Goal: Transaction & Acquisition: Obtain resource

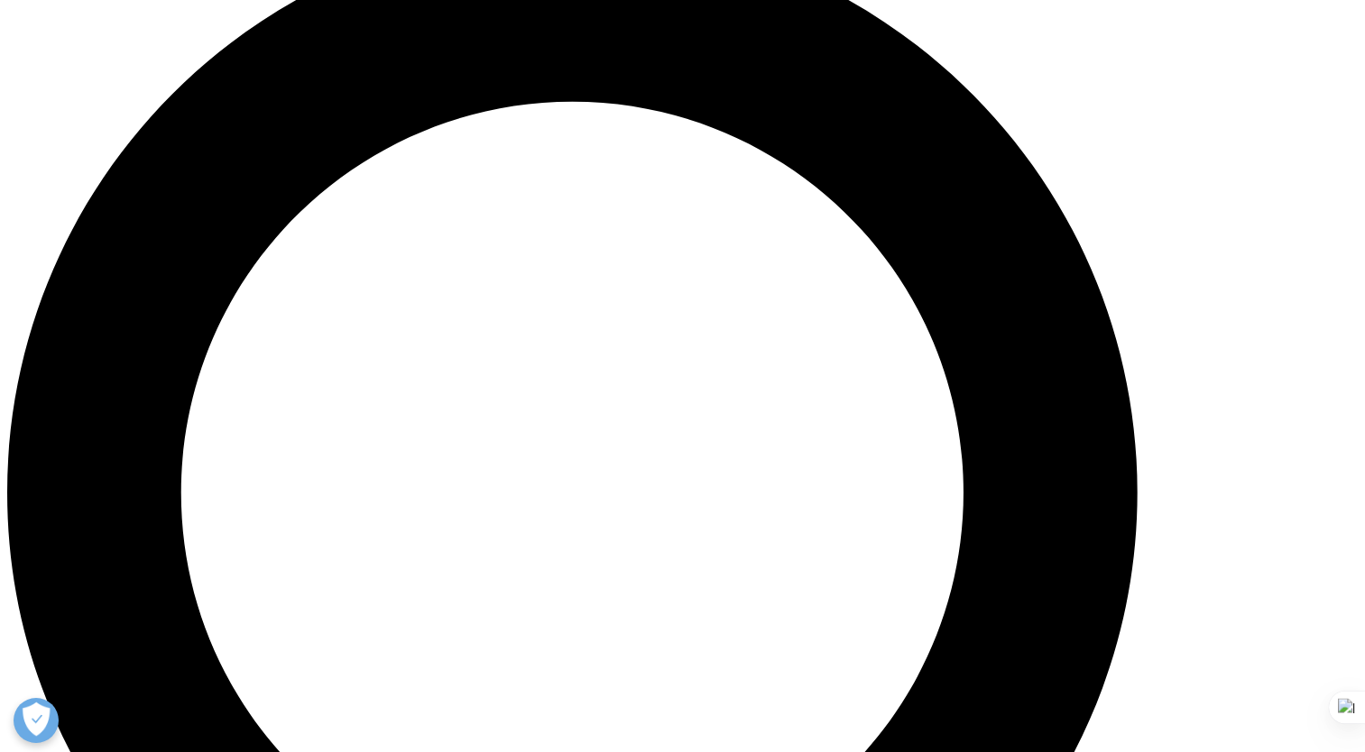
scroll to position [1263, 0]
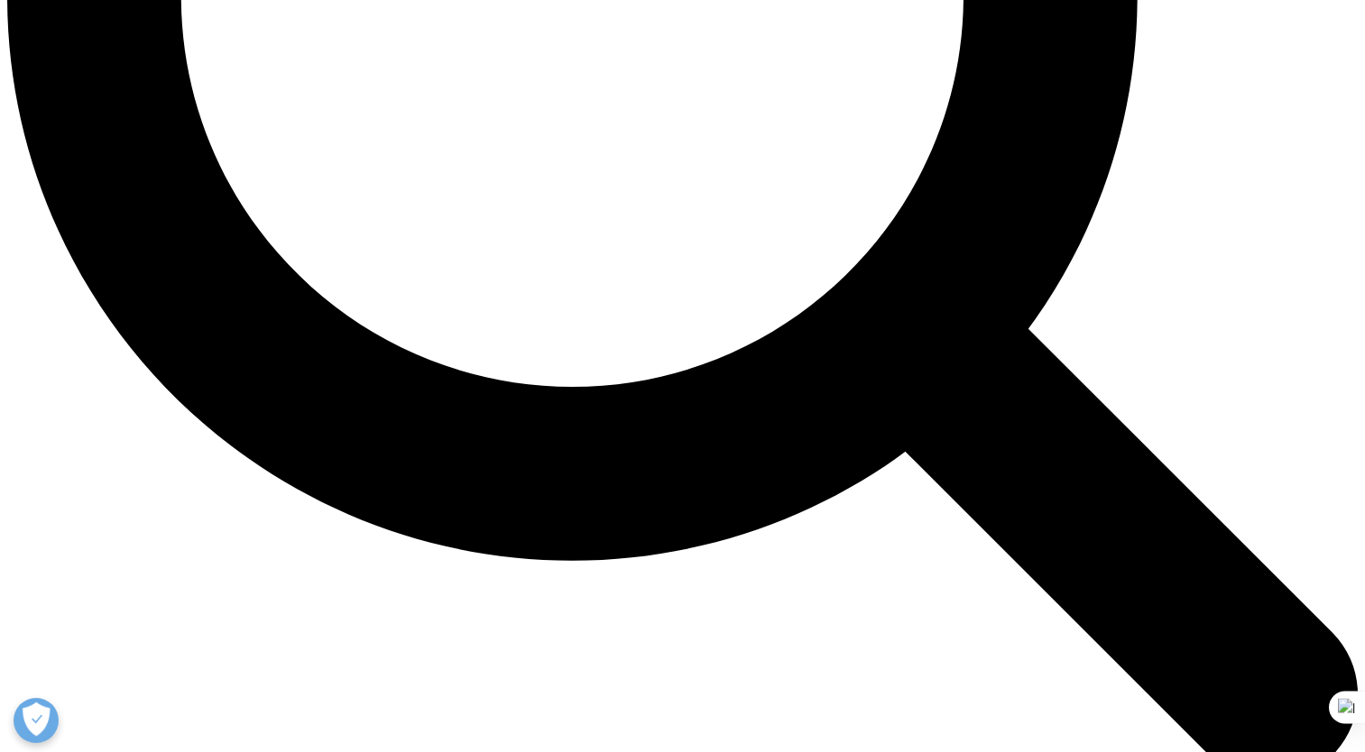
scroll to position [1959, 0]
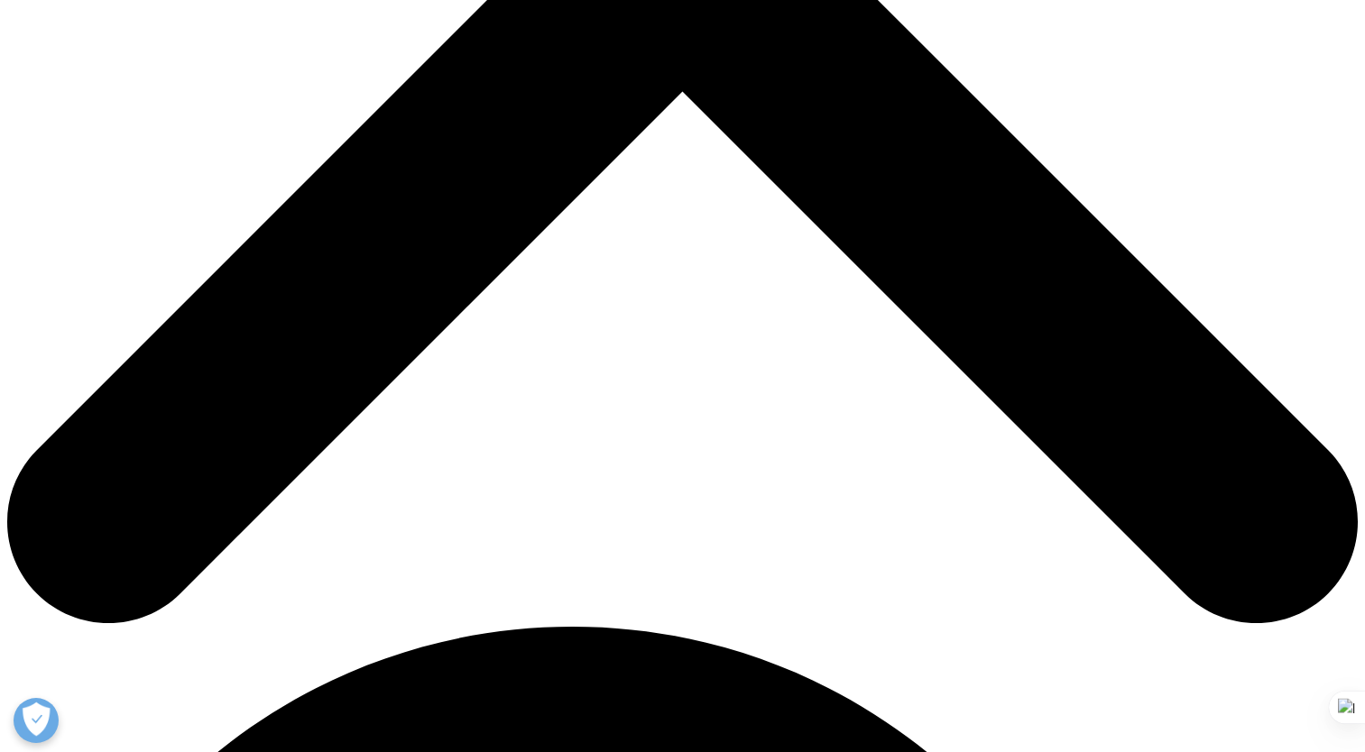
scroll to position [902, 0]
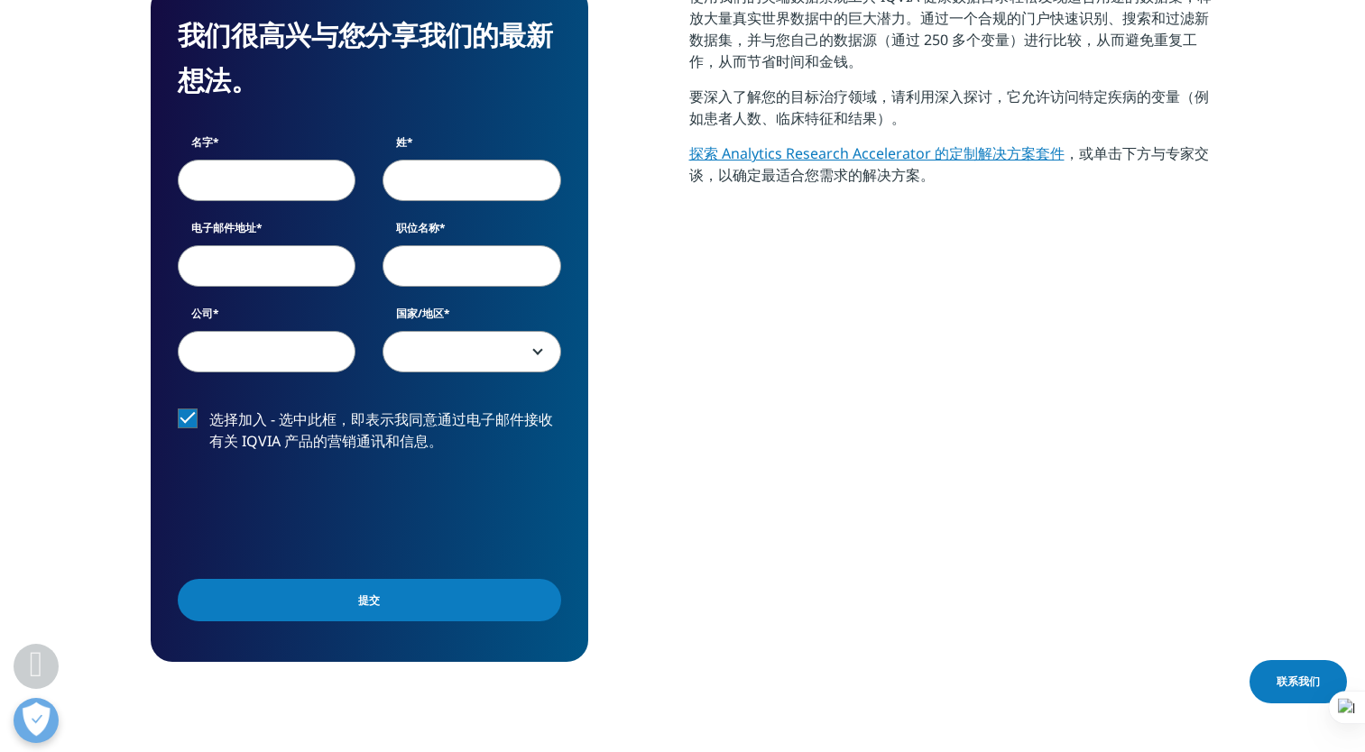
click at [243, 180] on input "名字" at bounding box center [267, 179] width 179 height 41
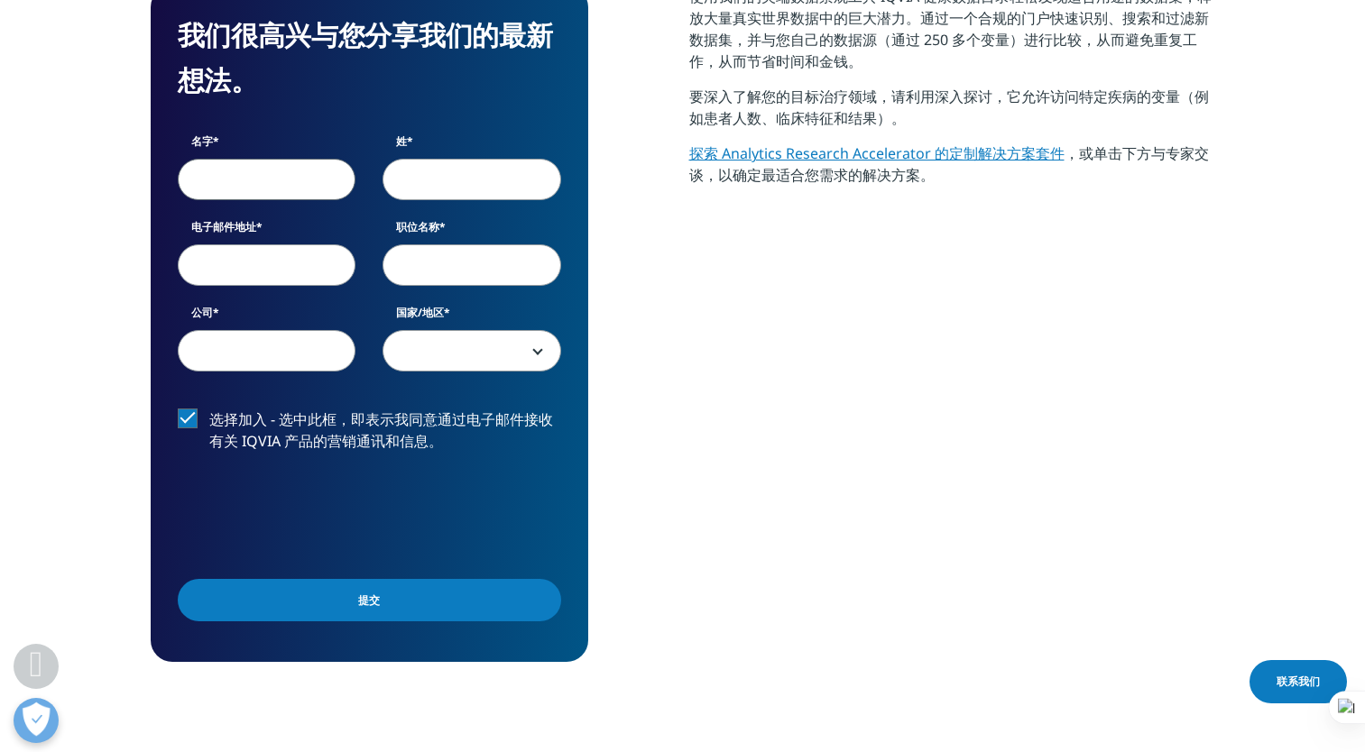
type input "诗晴"
type input "林"
type input "linshq33@mail2.sysu.edu.cn"
type input "阳江市统计局"
select select "[GEOGRAPHIC_DATA]"
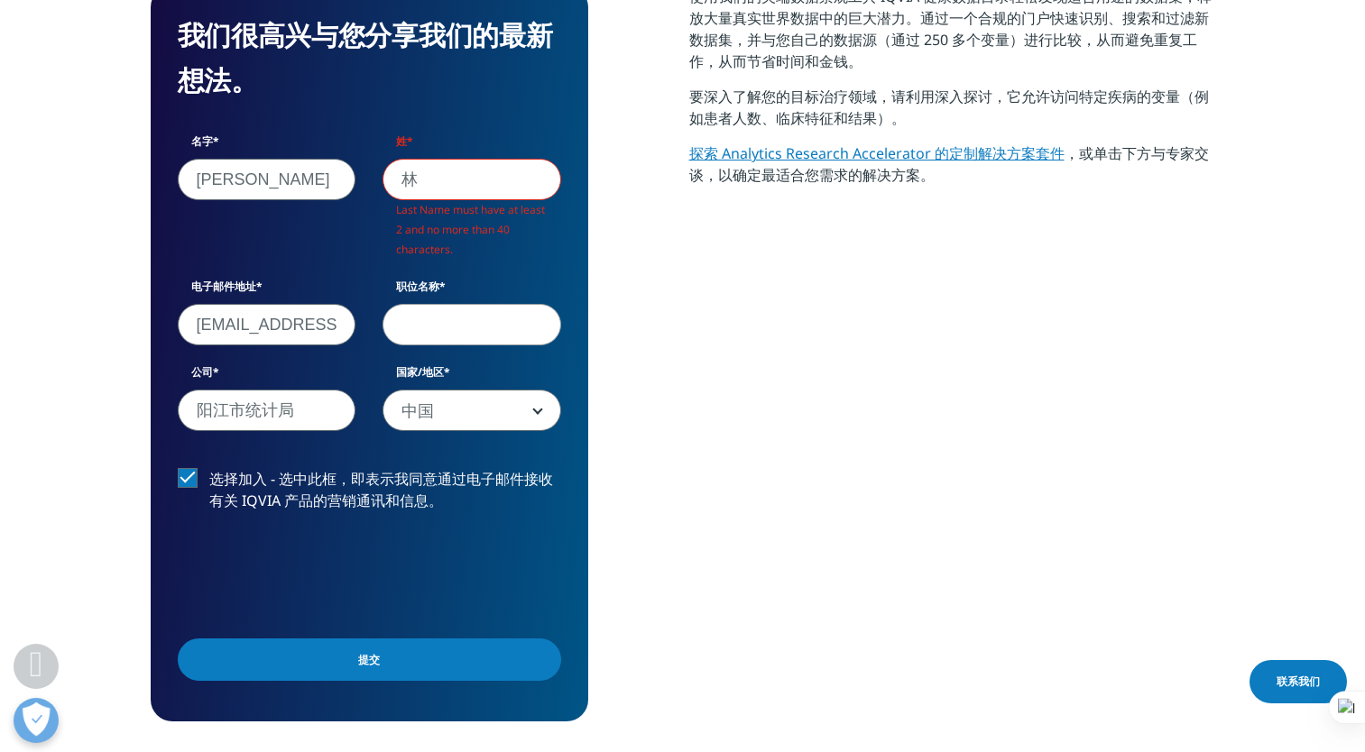
scroll to position [716, 1064]
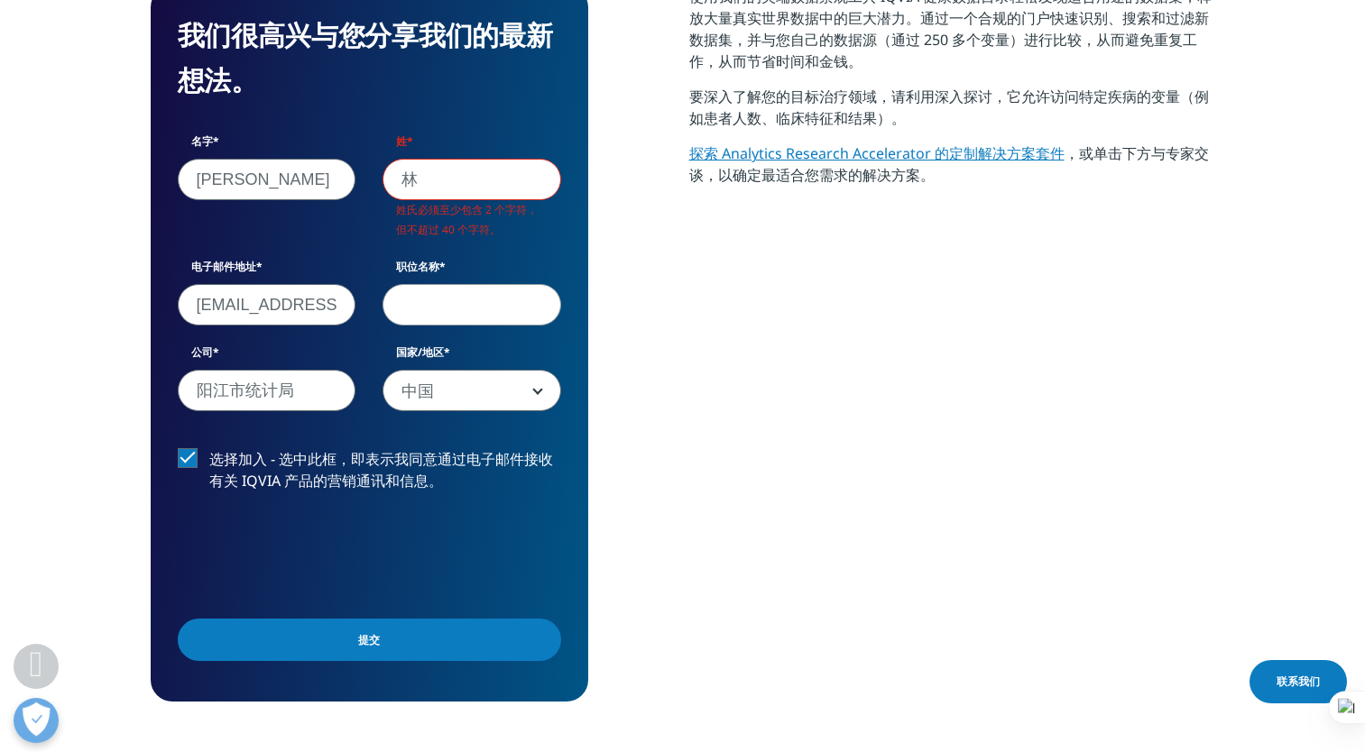
drag, startPoint x: 316, startPoint y: 389, endPoint x: 132, endPoint y: 393, distance: 184.1
click at [132, 393] on section "我们很高兴与您分享我们的最新想法。 名字 诗晴 姓 林 姓氏必须至少包含 2 个字符，但不超过 40 个字符。 电子邮件地址 linshq33@mail2.s…" at bounding box center [682, 343] width 1365 height 879
drag, startPoint x: 321, startPoint y: 398, endPoint x: 170, endPoint y: 397, distance: 150.6
click at [170, 397] on div "公司 中山大学" at bounding box center [267, 378] width 206 height 67
type input "SUN YAT SEN UNIVERSITY"
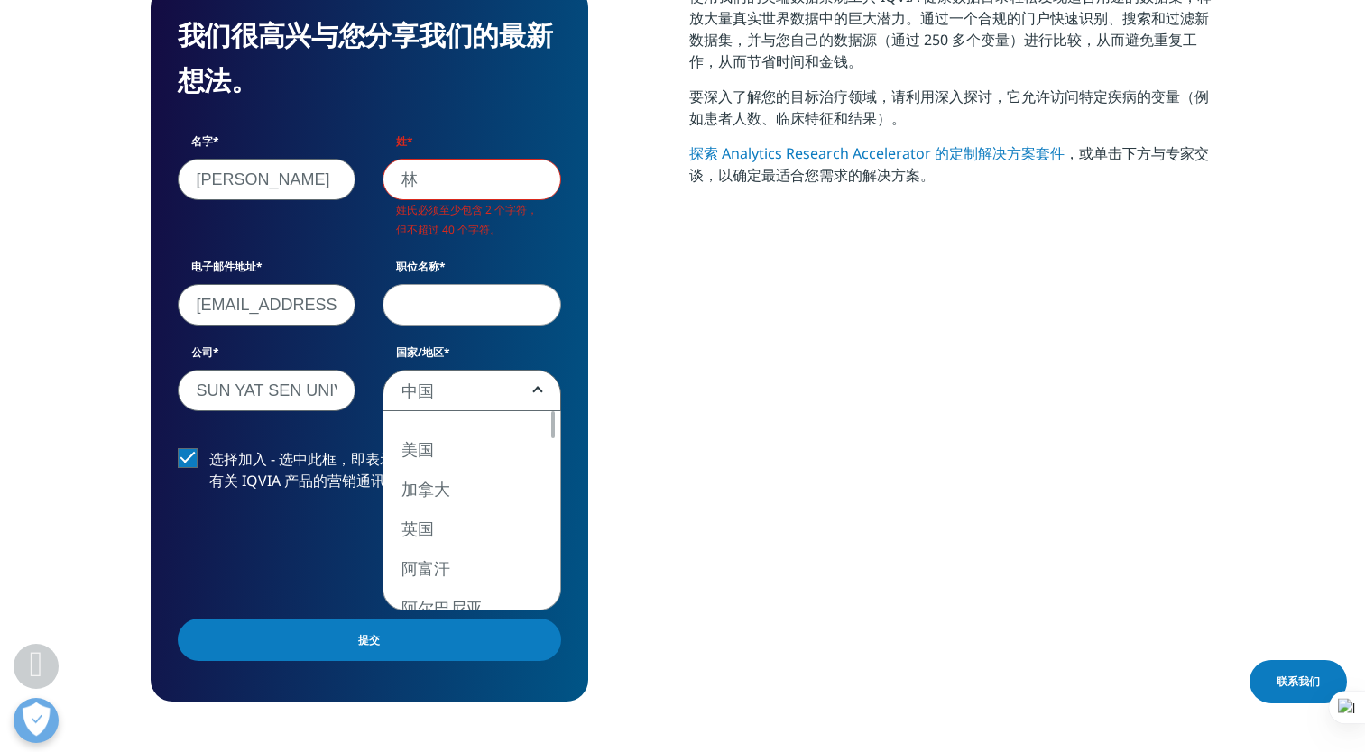
click at [499, 395] on span "中国" at bounding box center [471, 391] width 177 height 41
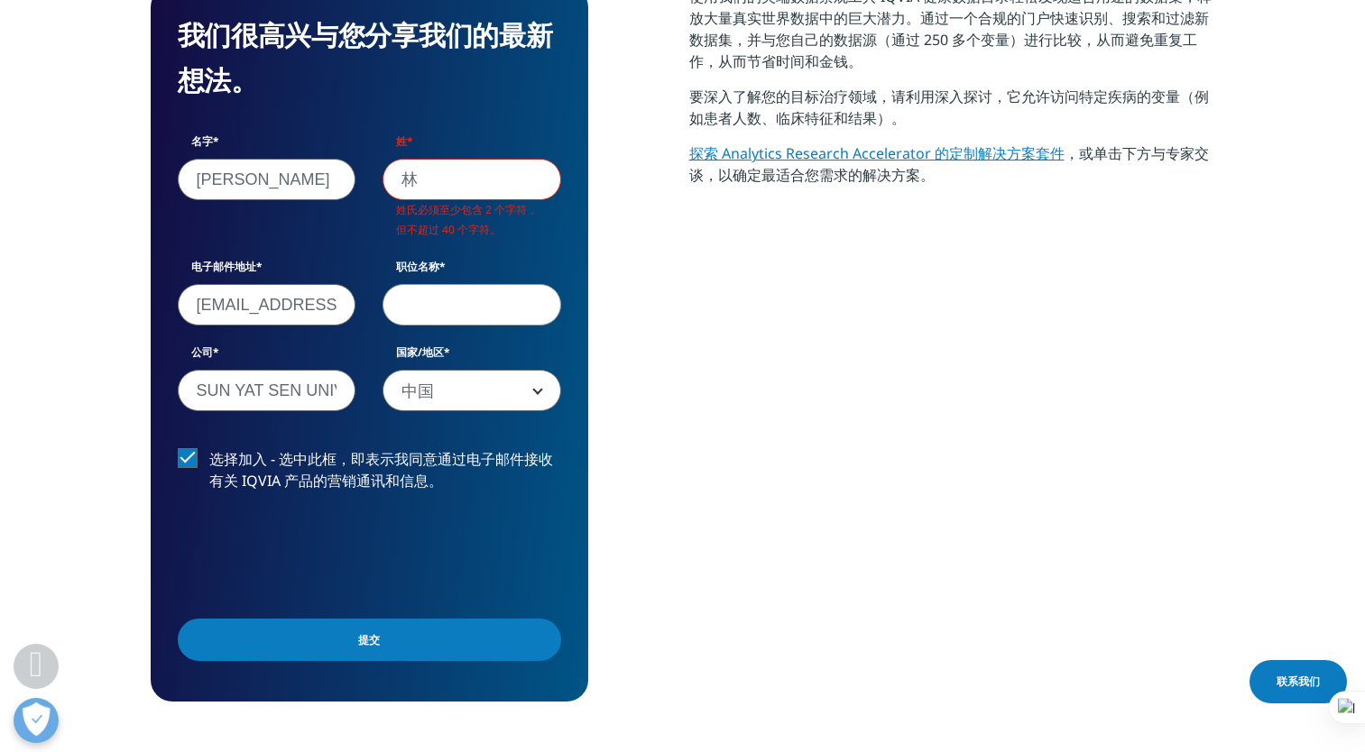
click at [601, 336] on div "我们很高兴与您分享我们的最新想法。 名字 诗晴 姓 林 姓氏必须至少包含 2 个字符，但不超过 40 个字符。 电子邮件地址 linshq33@mail2.s…" at bounding box center [683, 344] width 1064 height 716
click at [461, 301] on input "职位名称" at bounding box center [471, 304] width 179 height 41
click at [474, 191] on input "林" at bounding box center [471, 179] width 179 height 41
drag, startPoint x: 360, startPoint y: 201, endPoint x: 327, endPoint y: 205, distance: 33.6
click at [327, 205] on div "名字 诗晴 姓 林 姓氏必须至少包含 2 个字符，但不超过 40 个字符。 电子邮件地址 linshq33@mail2.sysu.edu.cn 职位名称 公司…" at bounding box center [369, 281] width 410 height 297
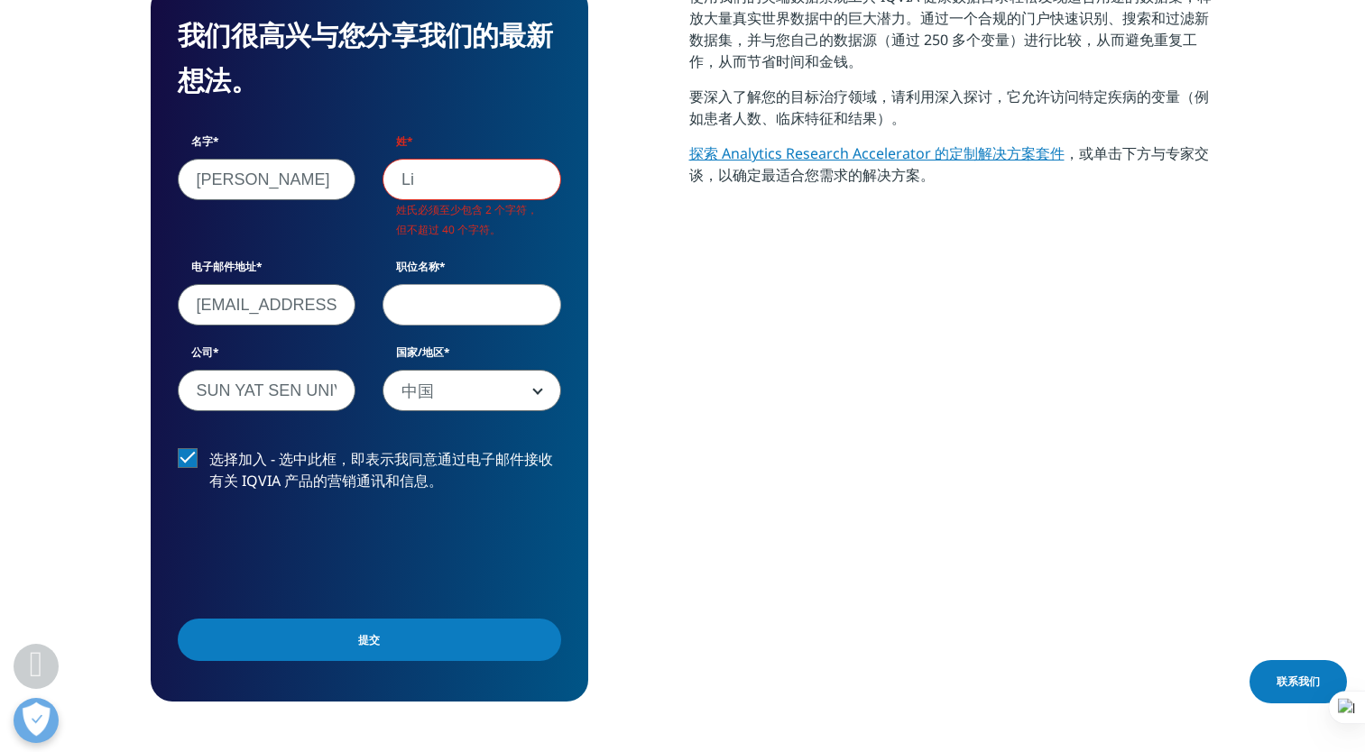
scroll to position [676, 1064]
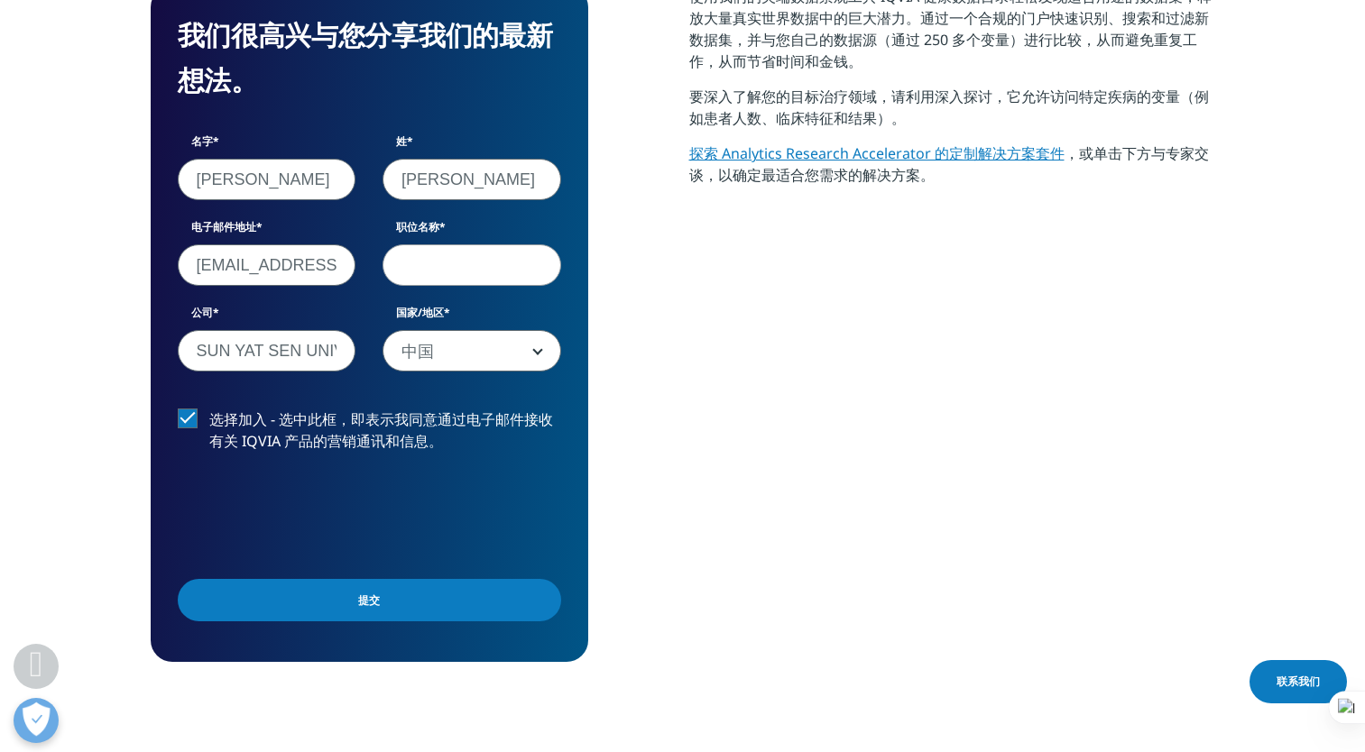
type input "[PERSON_NAME]"
drag, startPoint x: 317, startPoint y: 183, endPoint x: 196, endPoint y: 203, distance: 123.4
click at [116, 211] on section "我们很高兴与您分享我们的最新想法。 名字 诗晴 姓 Lin 电子邮件地址 linshq33@mail2.sysu.edu.cn 职位名称 公司 SUN YAT…" at bounding box center [682, 323] width 1365 height 839
click at [178, 579] on input "提交" at bounding box center [369, 600] width 383 height 42
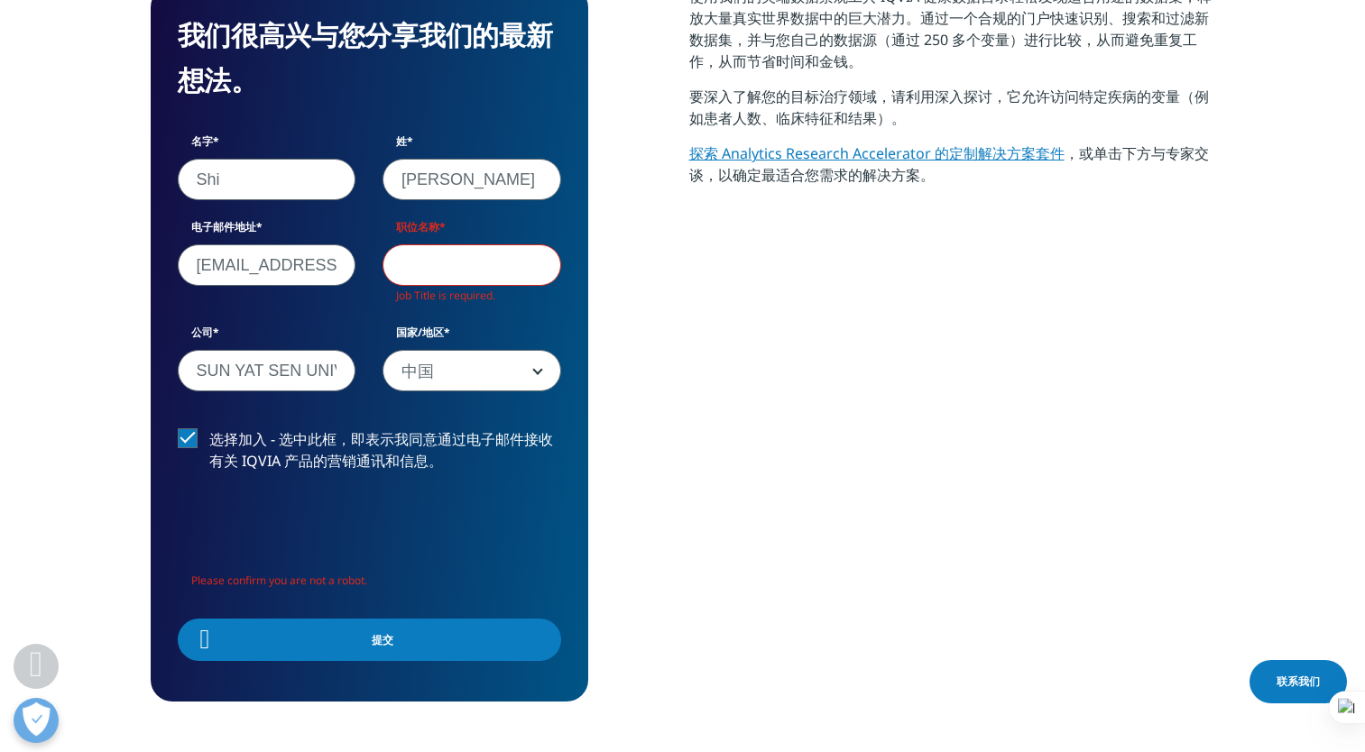
scroll to position [0, 0]
drag, startPoint x: 298, startPoint y: 171, endPoint x: 326, endPoint y: 177, distance: 28.5
click at [298, 172] on input "Shi" at bounding box center [267, 179] width 179 height 41
type input "Shiqing"
click at [464, 262] on input "职位名称" at bounding box center [471, 264] width 179 height 41
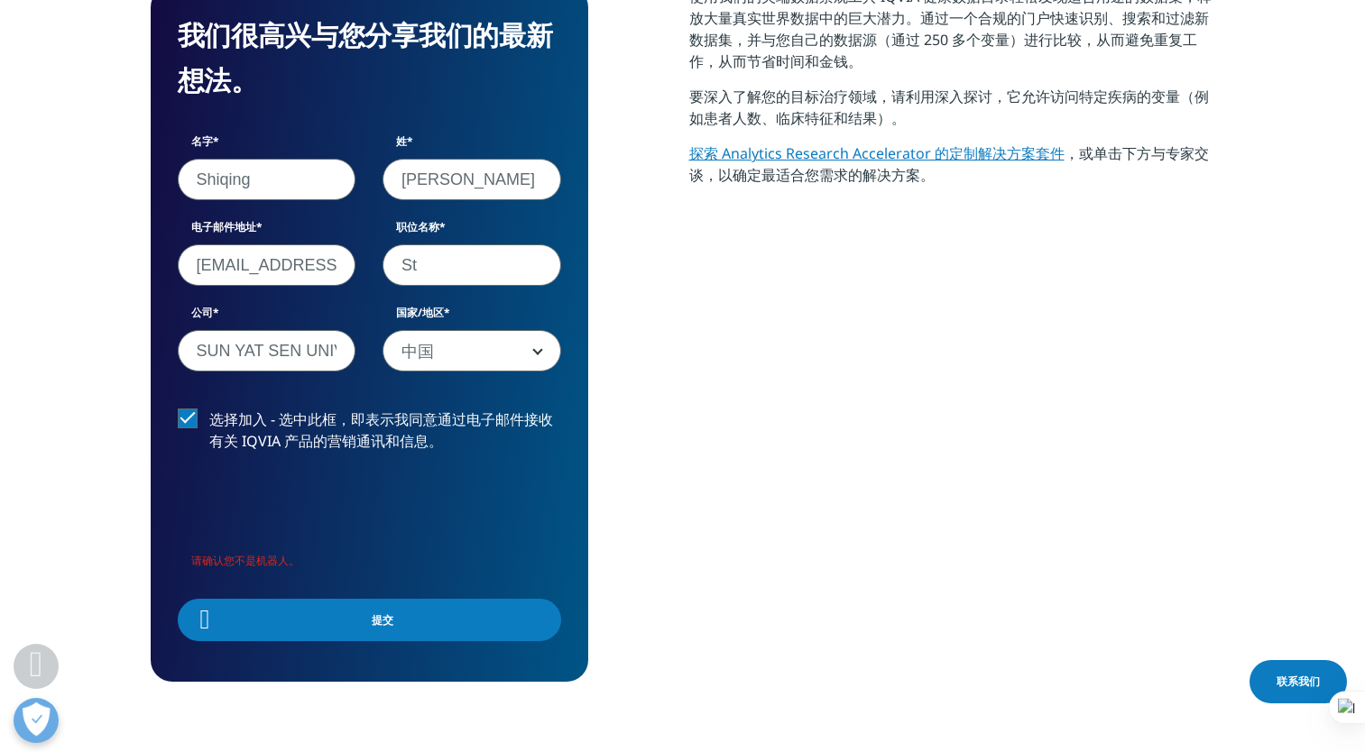
type input "S"
type input "Bachelor"
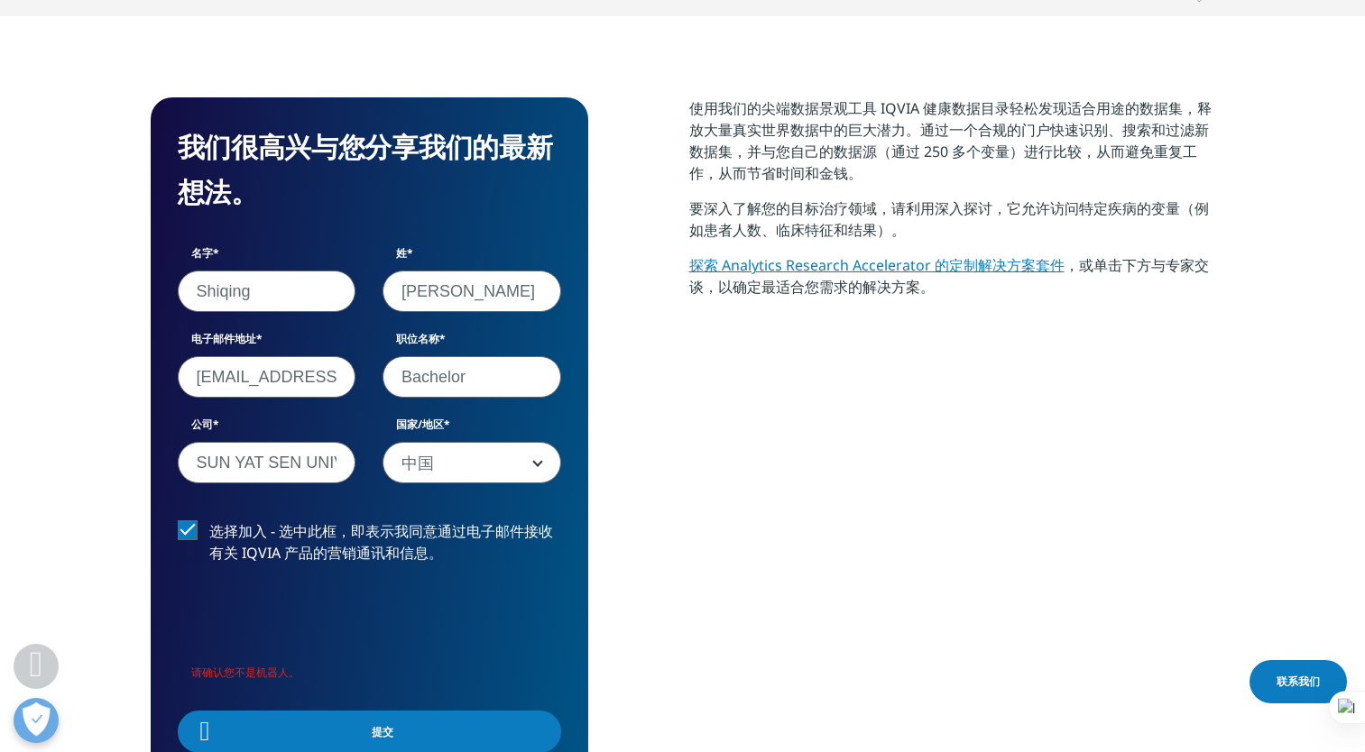
scroll to position [869, 0]
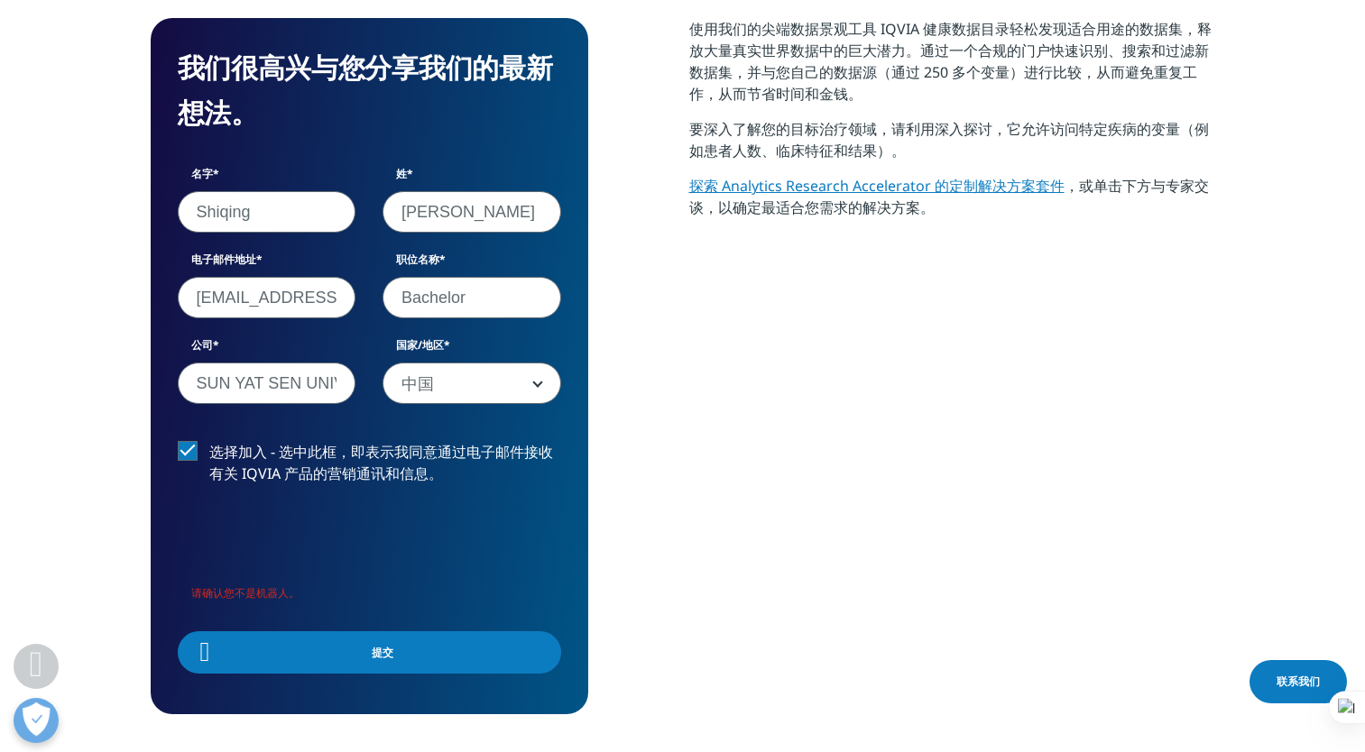
click at [488, 382] on span "中国" at bounding box center [471, 383] width 177 height 41
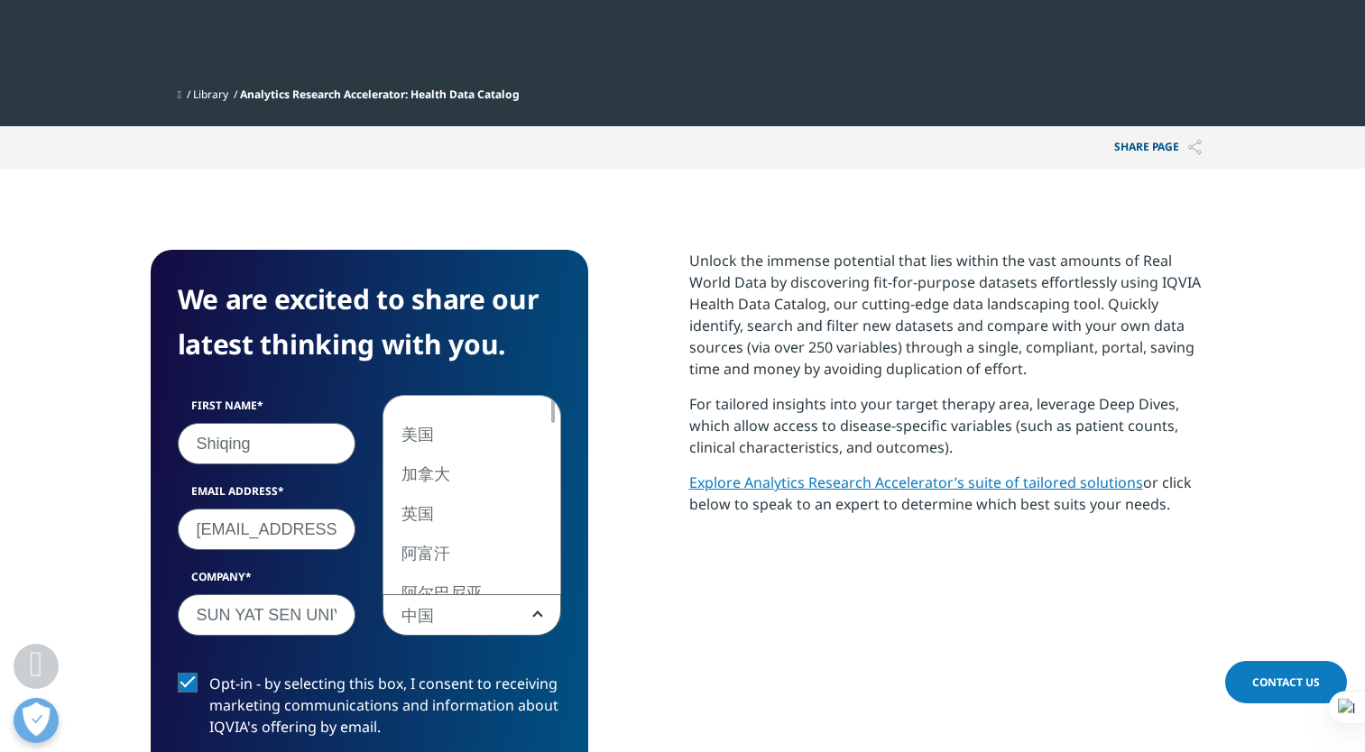
scroll to position [957, 0]
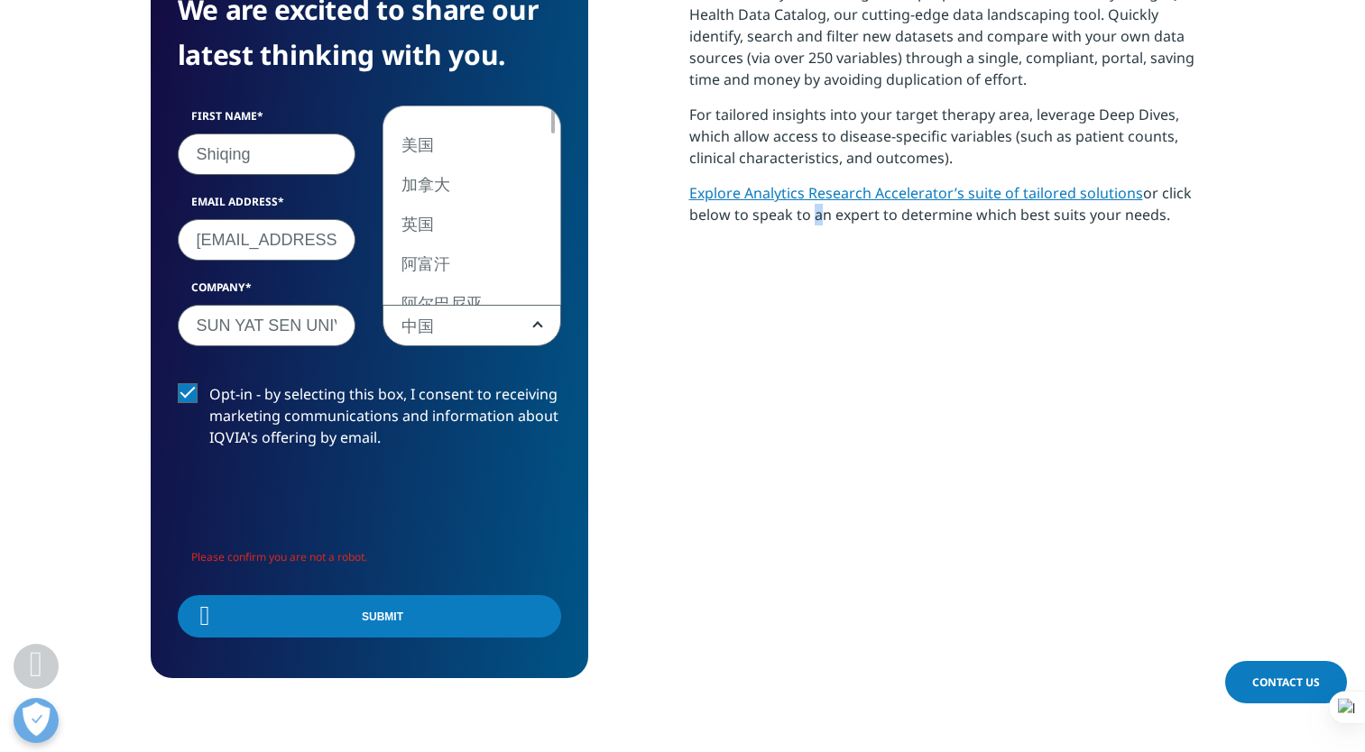
drag, startPoint x: 815, startPoint y: 390, endPoint x: 801, endPoint y: 385, distance: 15.1
click at [801, 385] on div "Unlock the immense potential that lies within the vast amounts of Real World Da…" at bounding box center [952, 319] width 526 height 718
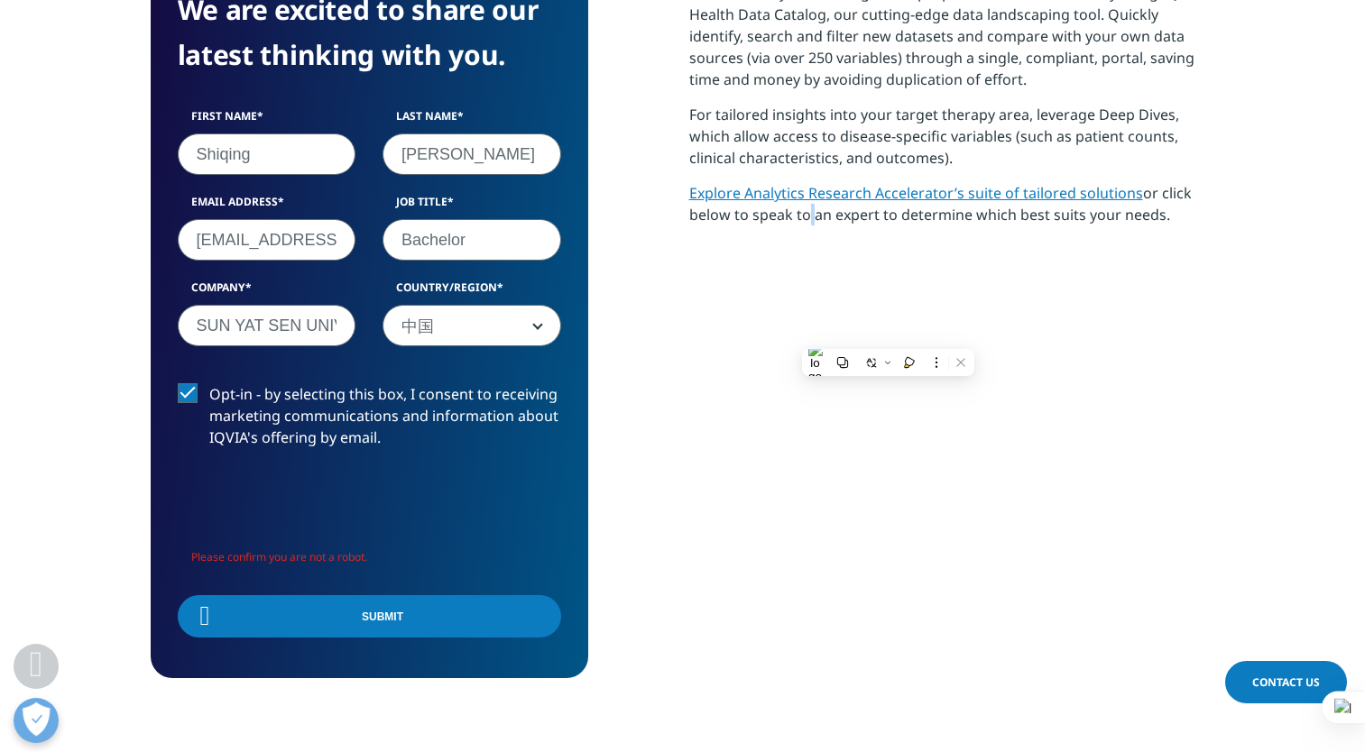
click at [511, 328] on span "中国" at bounding box center [471, 326] width 177 height 41
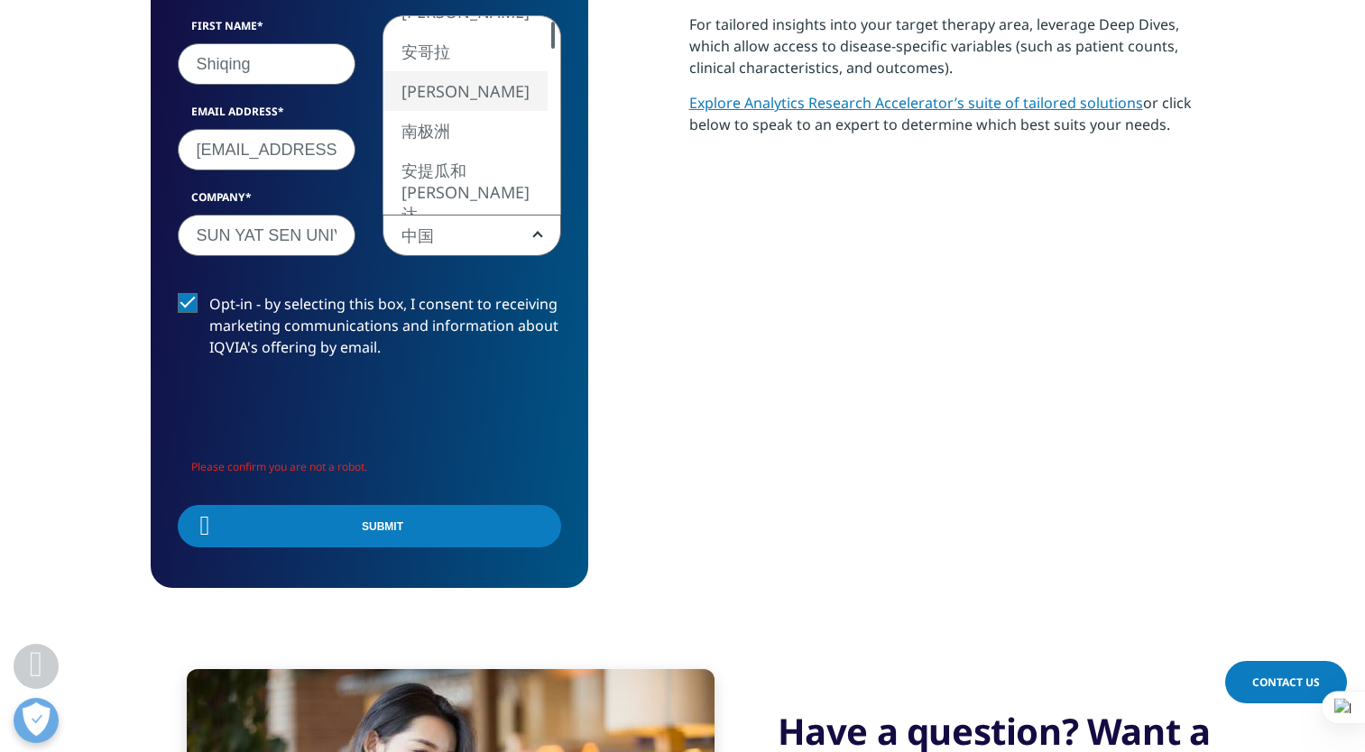
click at [706, 355] on div "Unlock the immense potential that lies within the vast amounts of Real World Da…" at bounding box center [952, 229] width 526 height 718
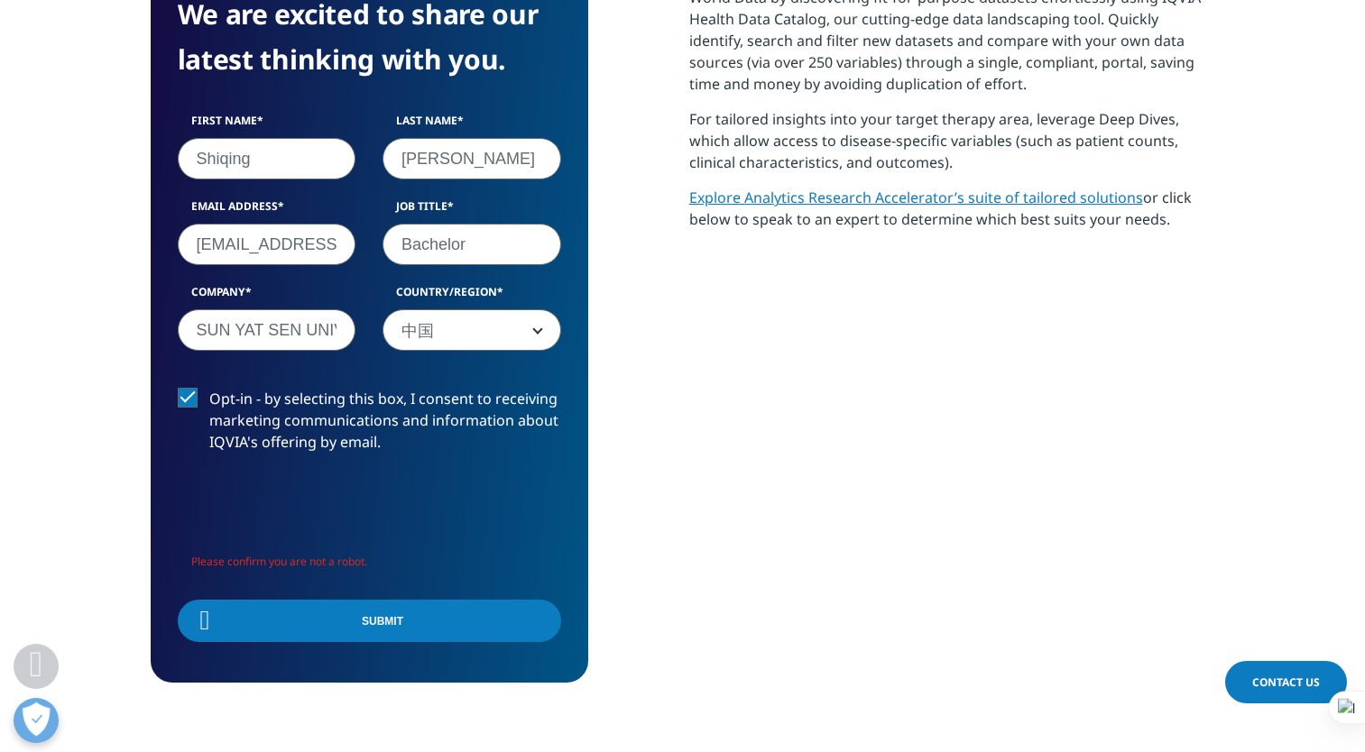
scroll to position [1082, 0]
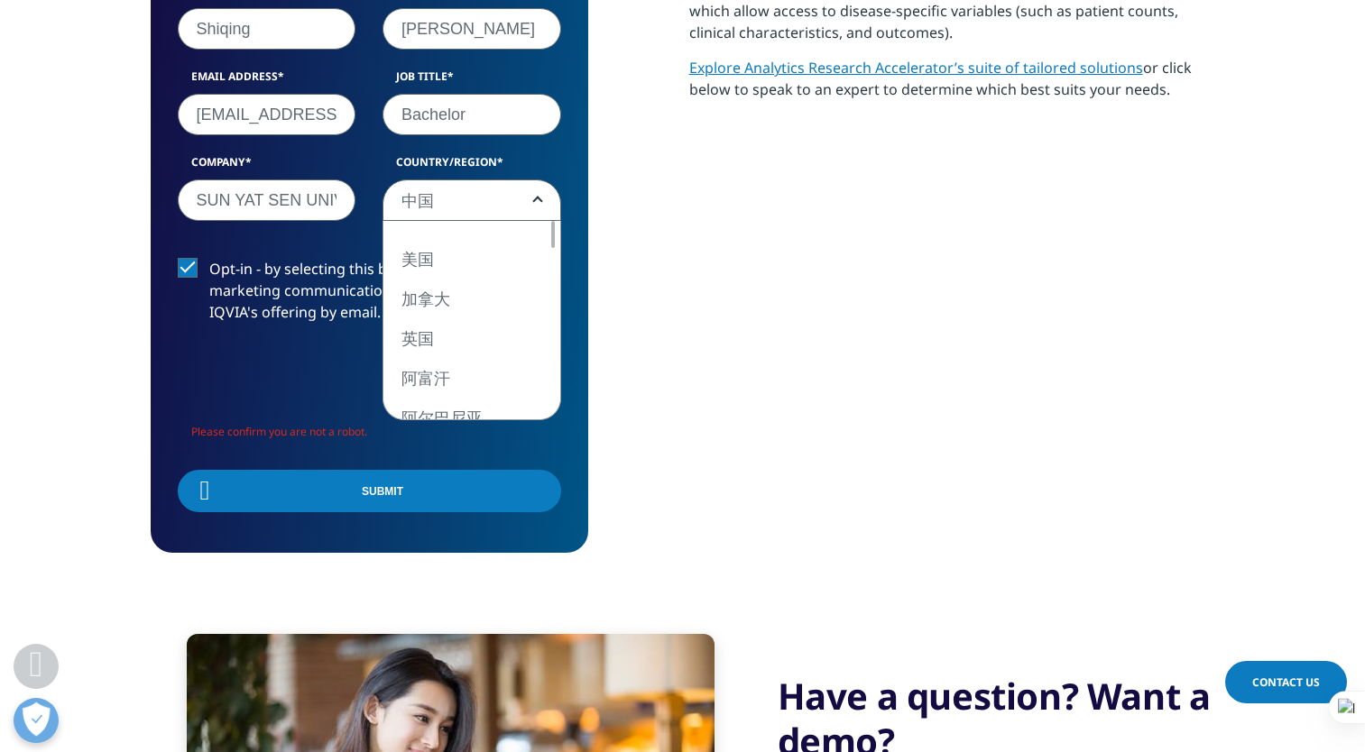
click at [506, 212] on span "中国" at bounding box center [471, 200] width 177 height 41
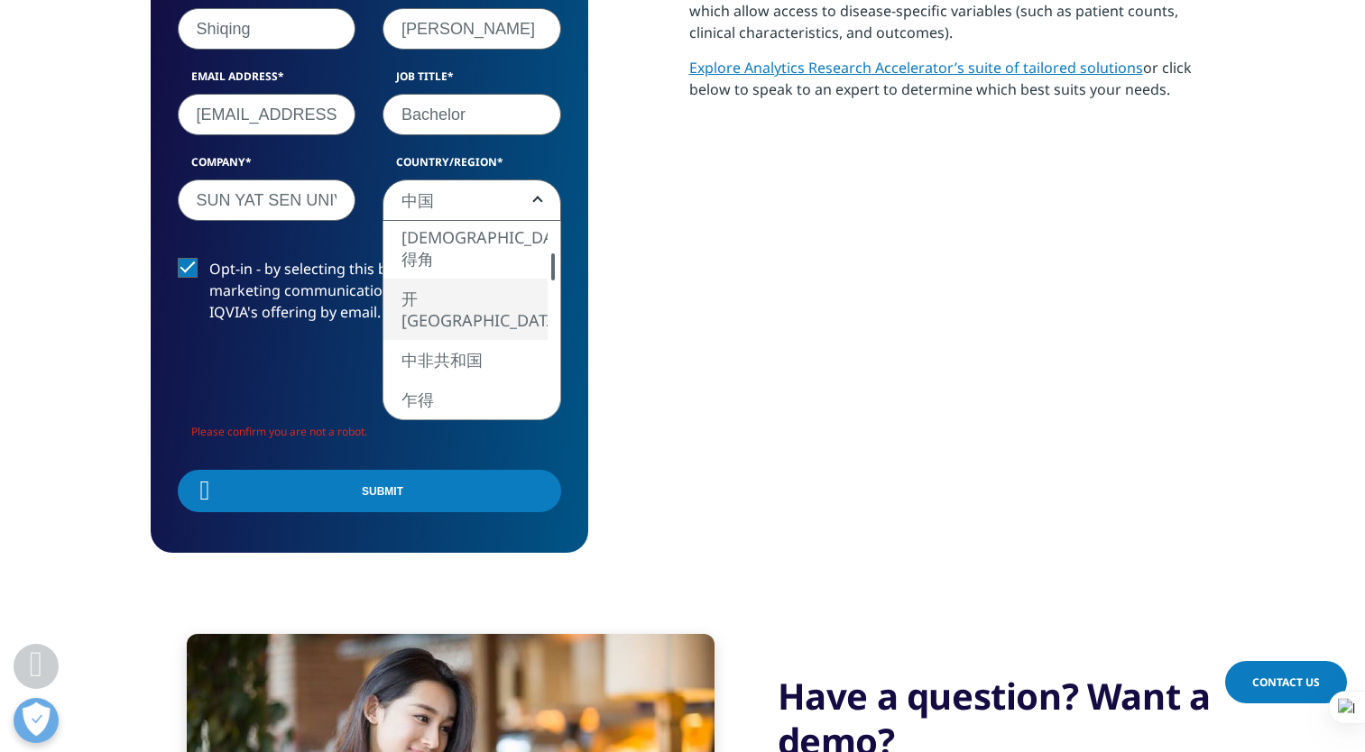
click at [485, 198] on span "中国" at bounding box center [471, 200] width 177 height 41
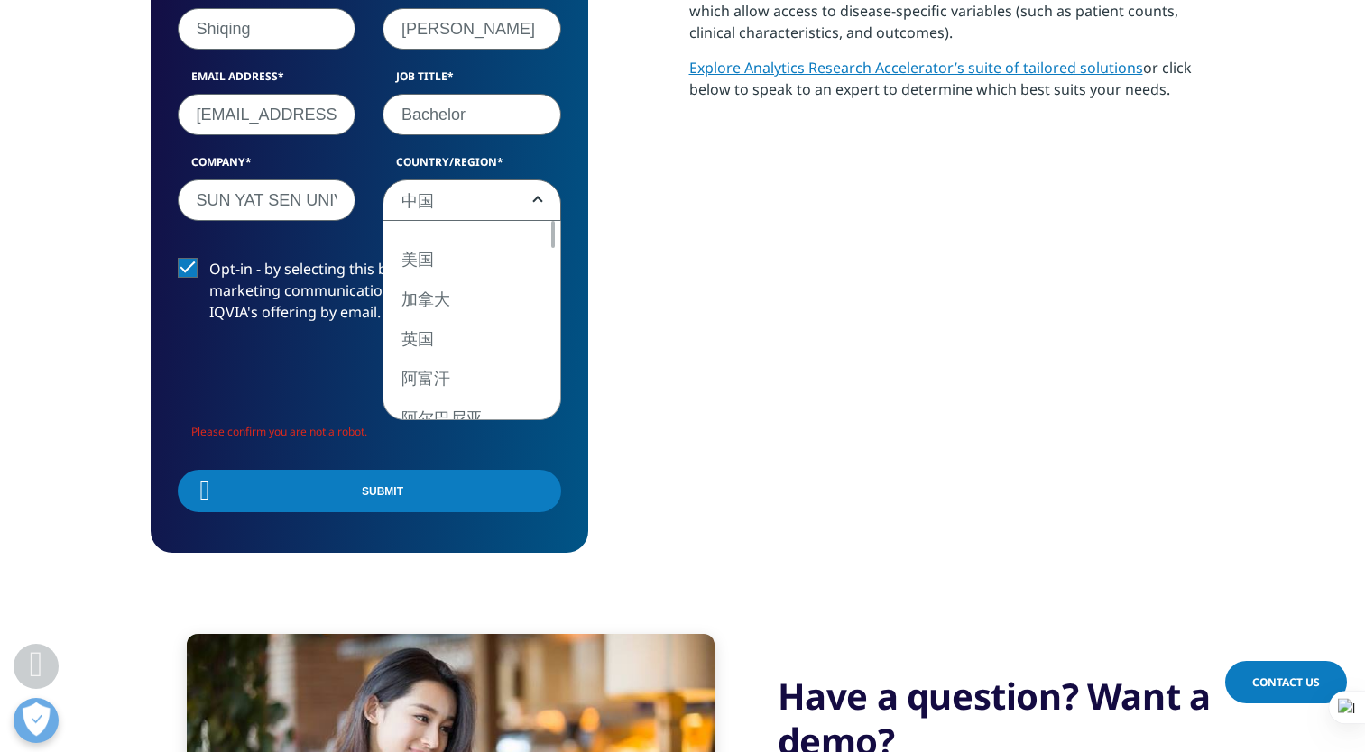
click at [489, 194] on span "中国" at bounding box center [471, 200] width 177 height 41
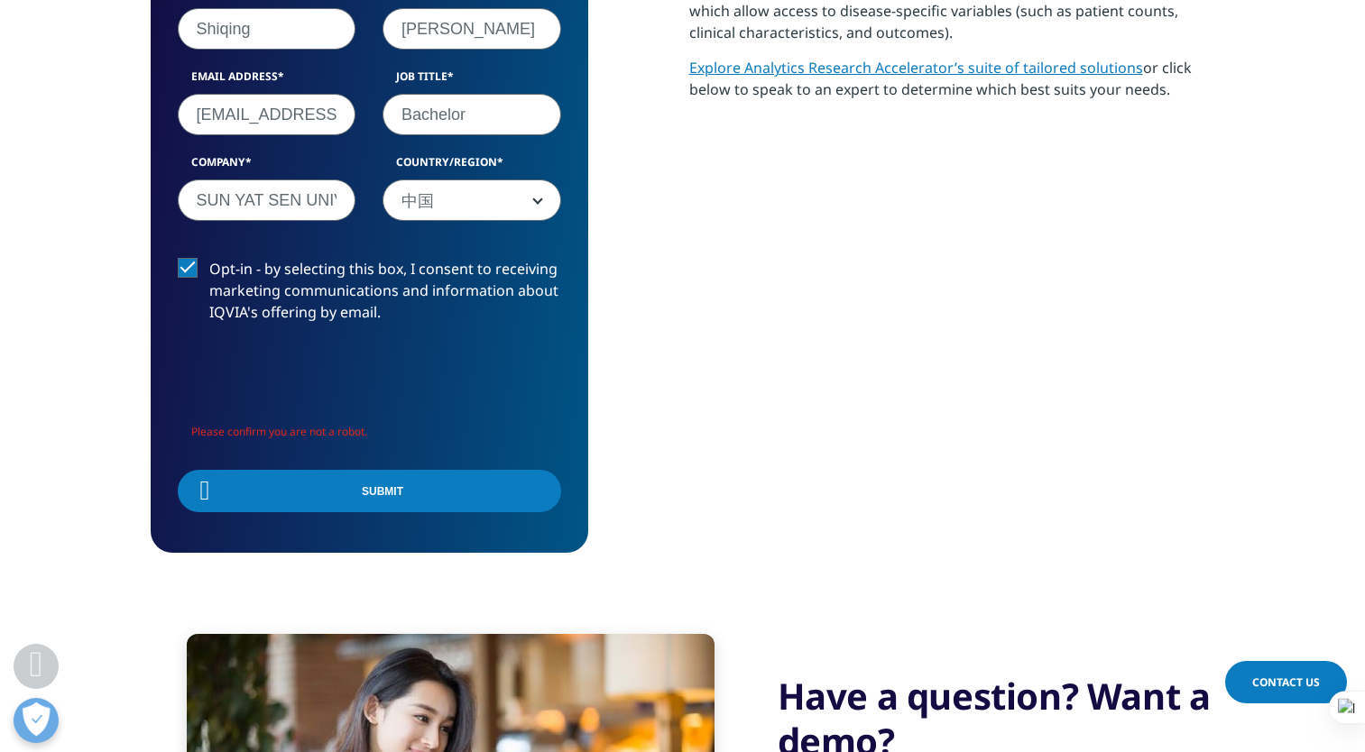
drag, startPoint x: 470, startPoint y: 194, endPoint x: 448, endPoint y: 197, distance: 21.8
click at [465, 197] on span "中国" at bounding box center [471, 200] width 177 height 41
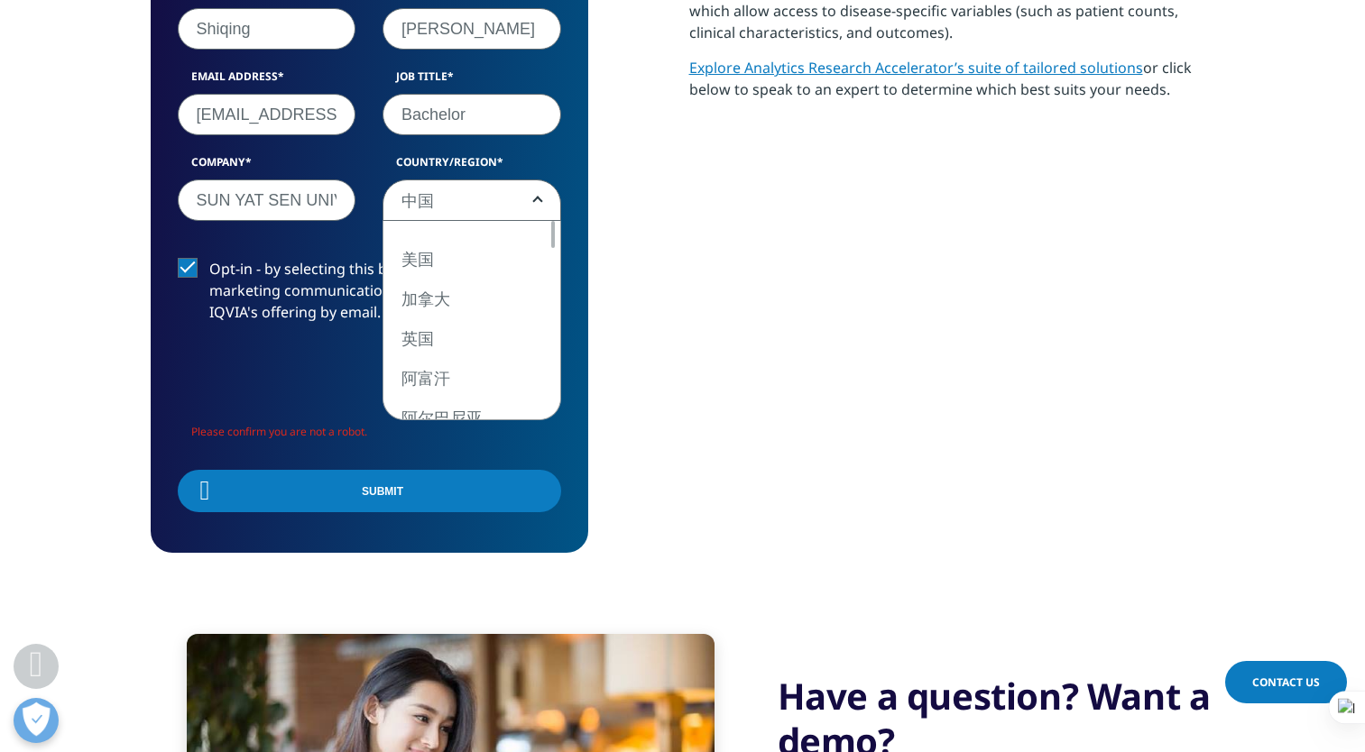
click at [448, 197] on span "中国" at bounding box center [471, 200] width 177 height 41
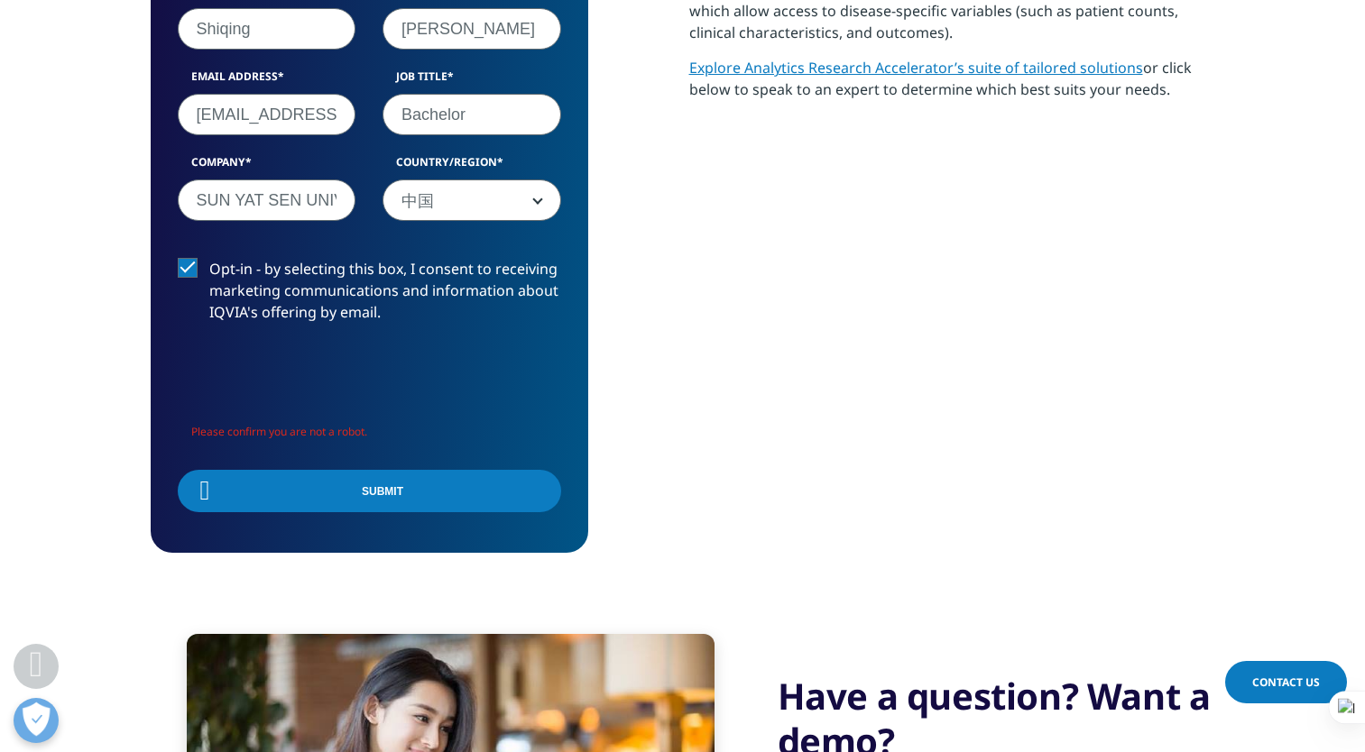
click at [675, 321] on div "We are excited to share our latest thinking with you. First Name Shiqing Last N…" at bounding box center [683, 194] width 1064 height 718
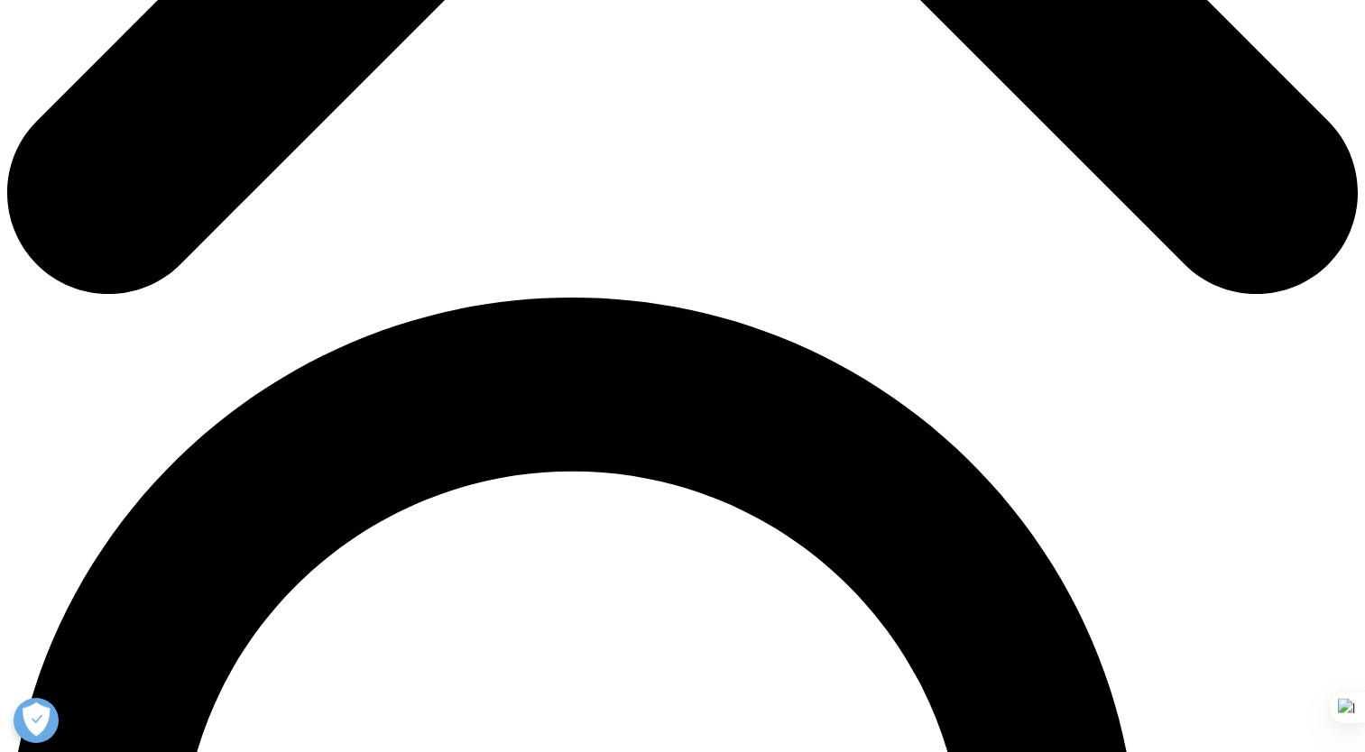
scroll to position [698, 1064]
type input "[PERSON_NAME]"
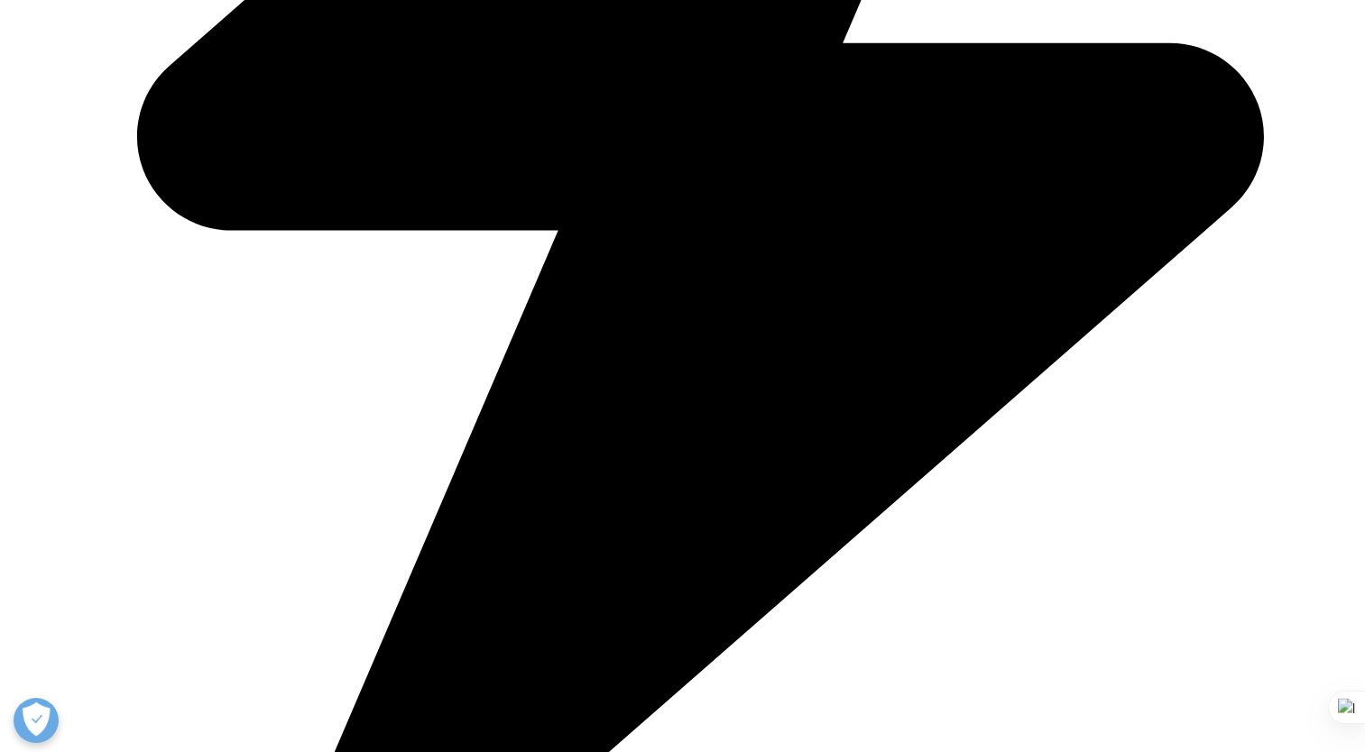
type input "林"
type input "[EMAIL_ADDRESS][DOMAIN_NAME]"
type input "中山大学"
select select "[GEOGRAPHIC_DATA]"
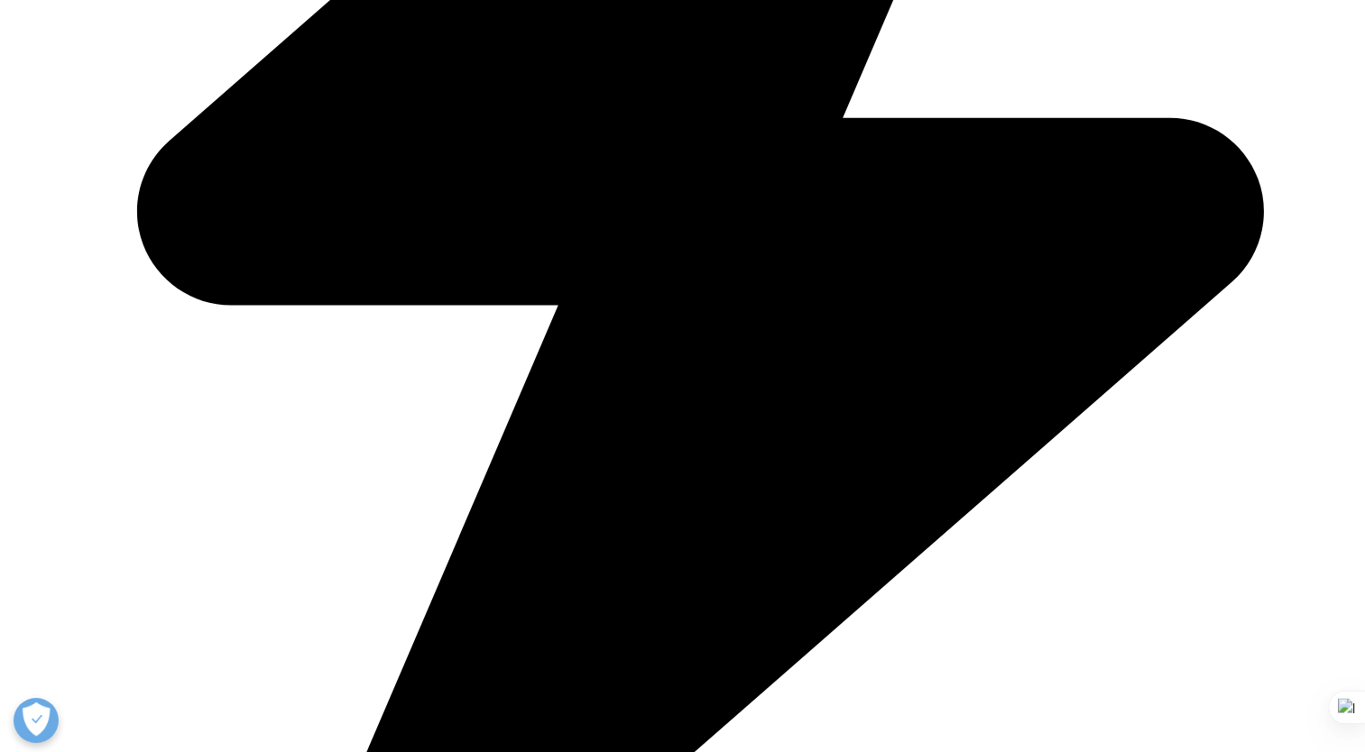
drag, startPoint x: 467, startPoint y: 37, endPoint x: 316, endPoint y: -5, distance: 157.1
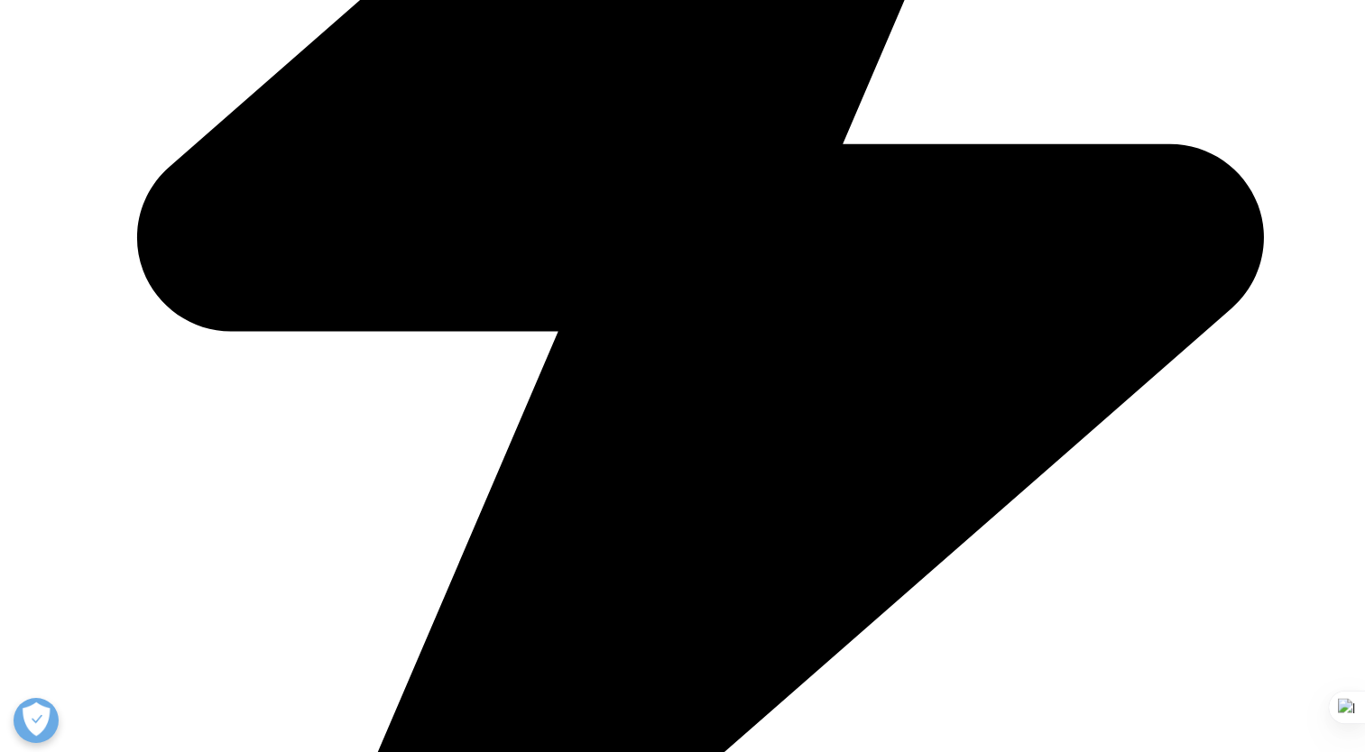
scroll to position [698, 1064]
type input "Lin"
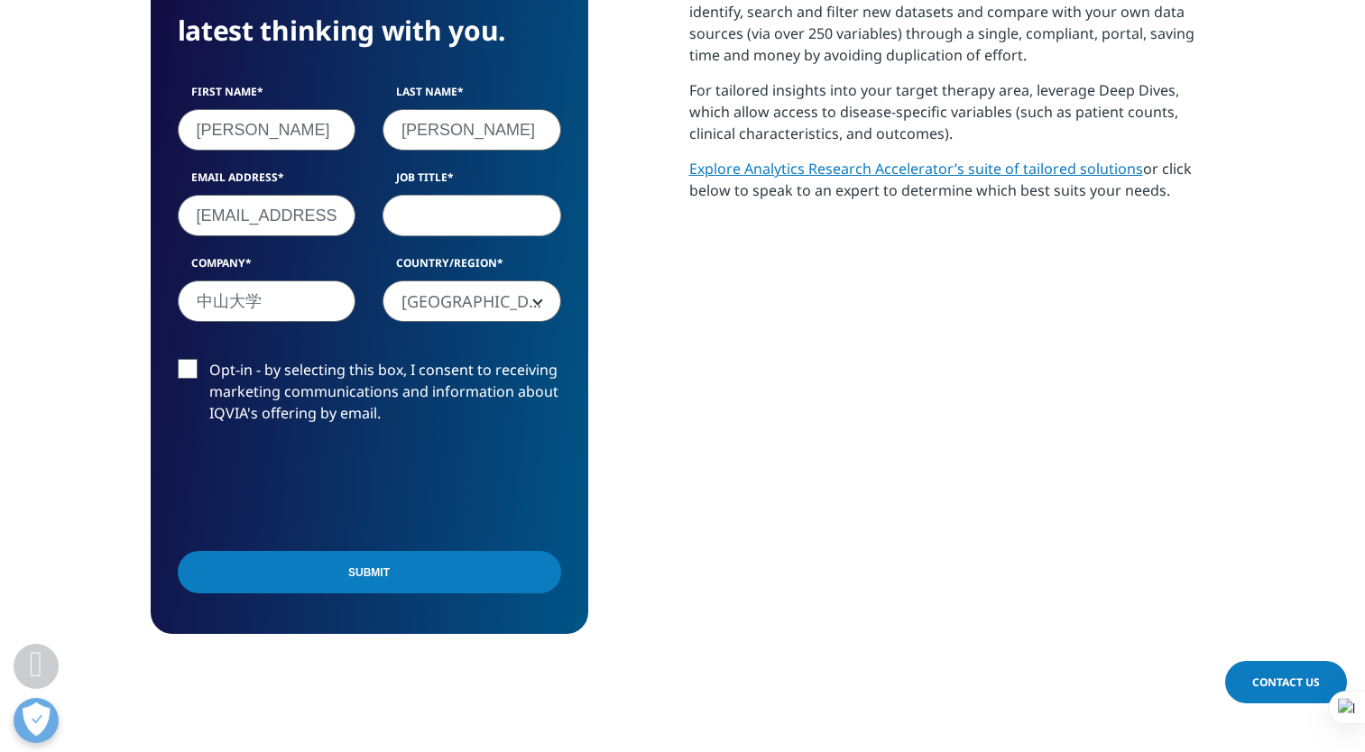
click at [278, 127] on input "诗晴" at bounding box center [267, 129] width 179 height 41
drag, startPoint x: 277, startPoint y: 125, endPoint x: 139, endPoint y: 117, distance: 138.2
click at [139, 117] on section "We are excited to share our latest thinking with you. First Name 诗晴 Last Name L…" at bounding box center [682, 285] width 1365 height 860
type input "Shiqing"
drag, startPoint x: 293, startPoint y: 306, endPoint x: 153, endPoint y: 289, distance: 140.9
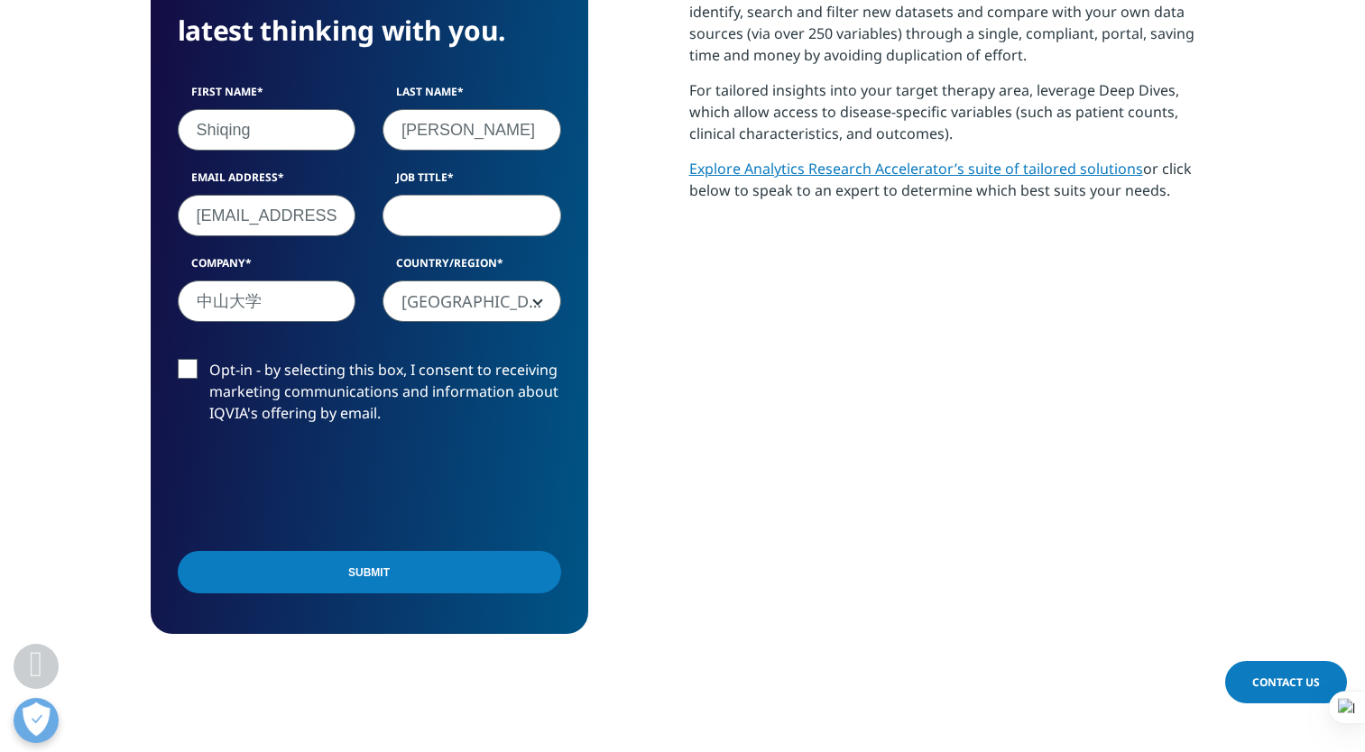
click at [153, 289] on div "We are excited to share our latest thinking with you. First Name Shiqing Last N…" at bounding box center [369, 285] width 437 height 698
type input "SUN YAT SEN UNIVERSITY"
click at [189, 373] on label "Opt-in - by selecting this box, I consent to receiving marketing communications…" at bounding box center [369, 396] width 383 height 75
click at [209, 359] on input "Opt-in - by selecting this box, I consent to receiving marketing communications…" at bounding box center [209, 359] width 0 height 0
click at [498, 567] on input "Submit" at bounding box center [369, 572] width 383 height 42
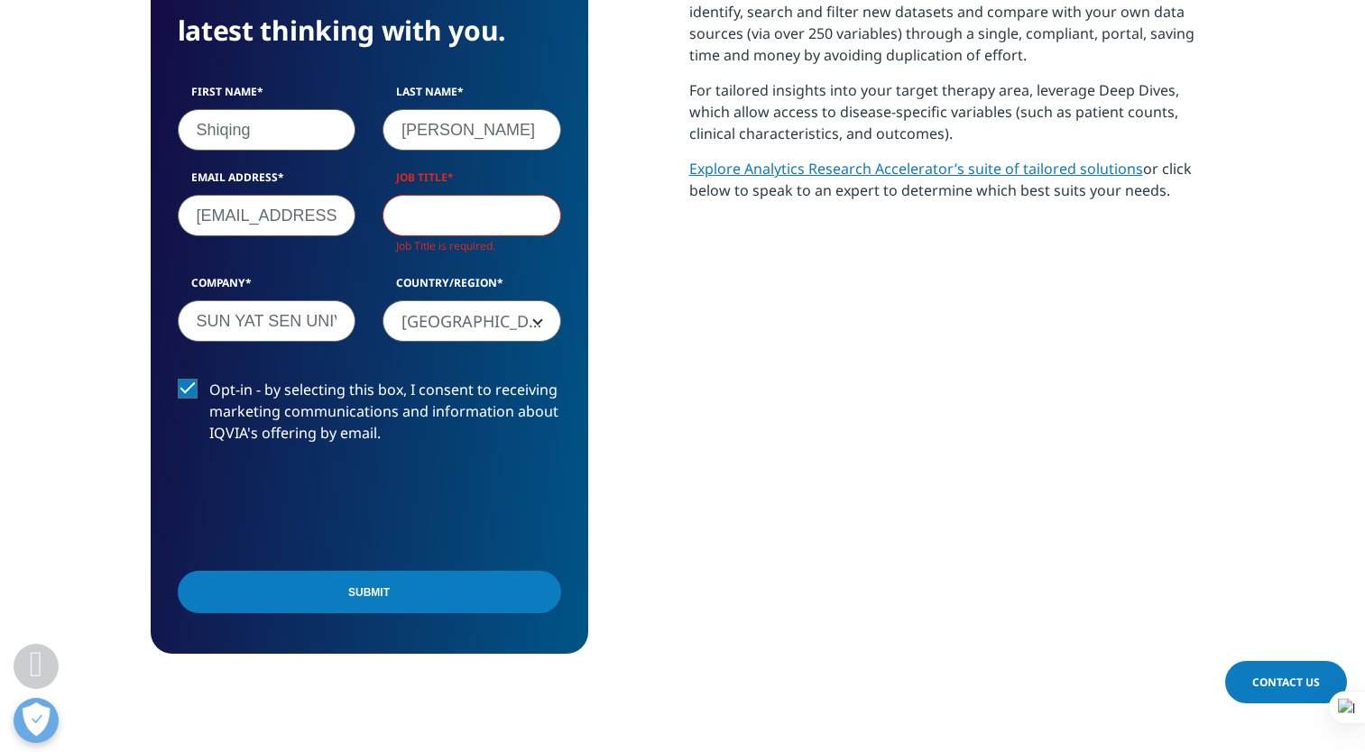
scroll to position [718, 1064]
click at [455, 220] on input "Job Title" at bounding box center [471, 215] width 179 height 41
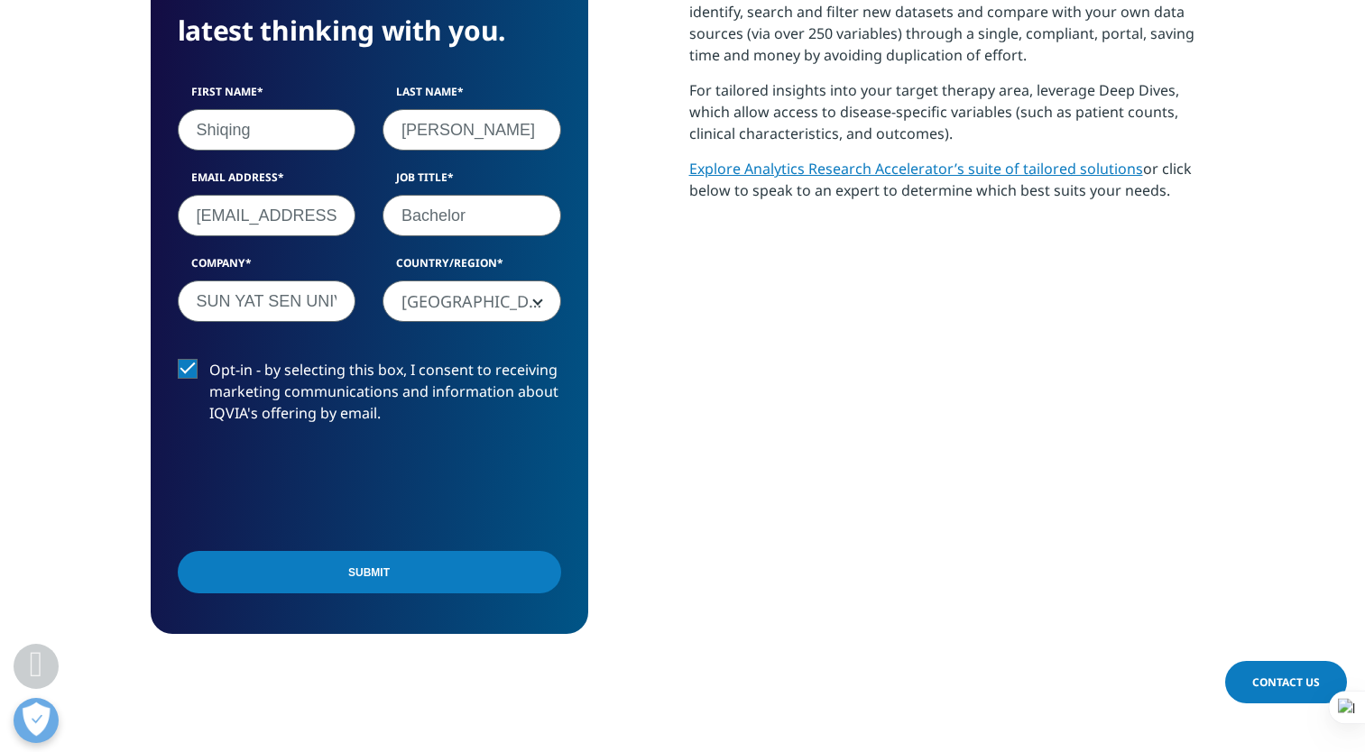
type input "Bachelor"
click at [363, 575] on input "Submit" at bounding box center [369, 572] width 383 height 42
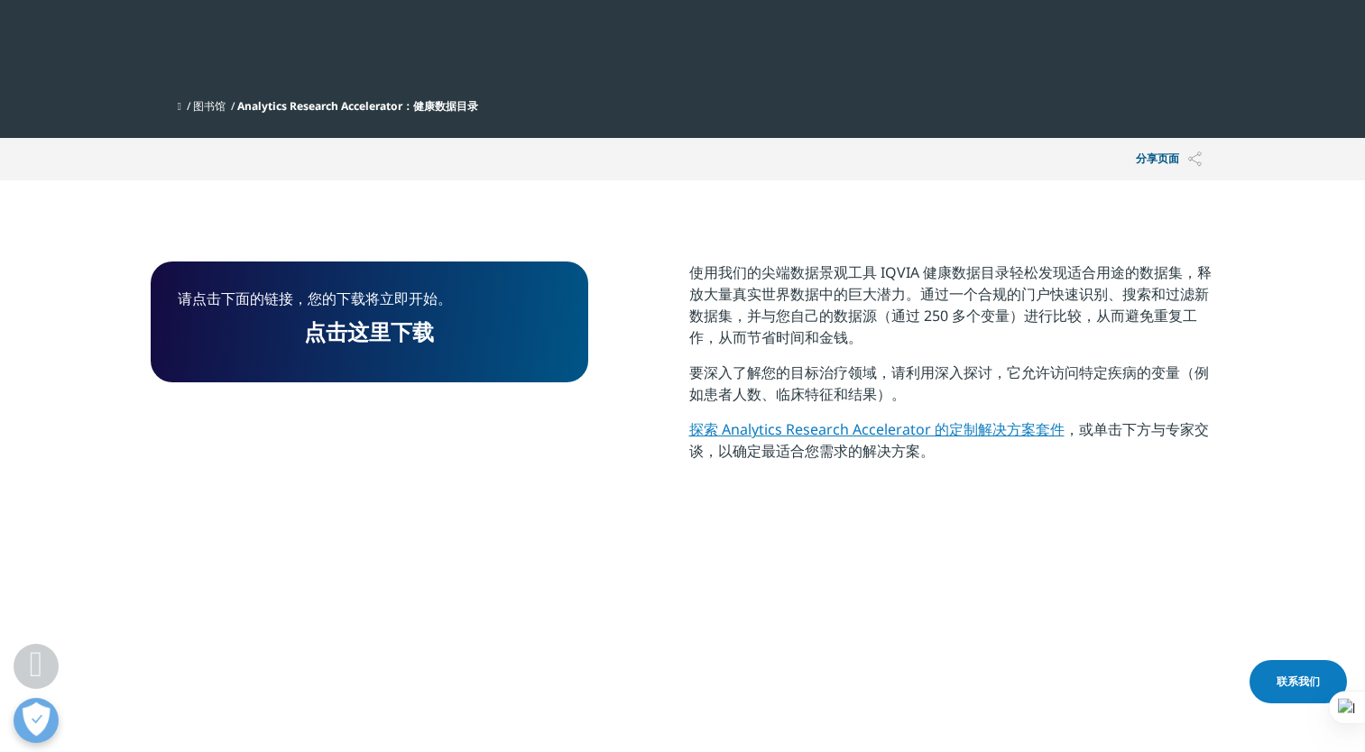
scroll to position [451, 0]
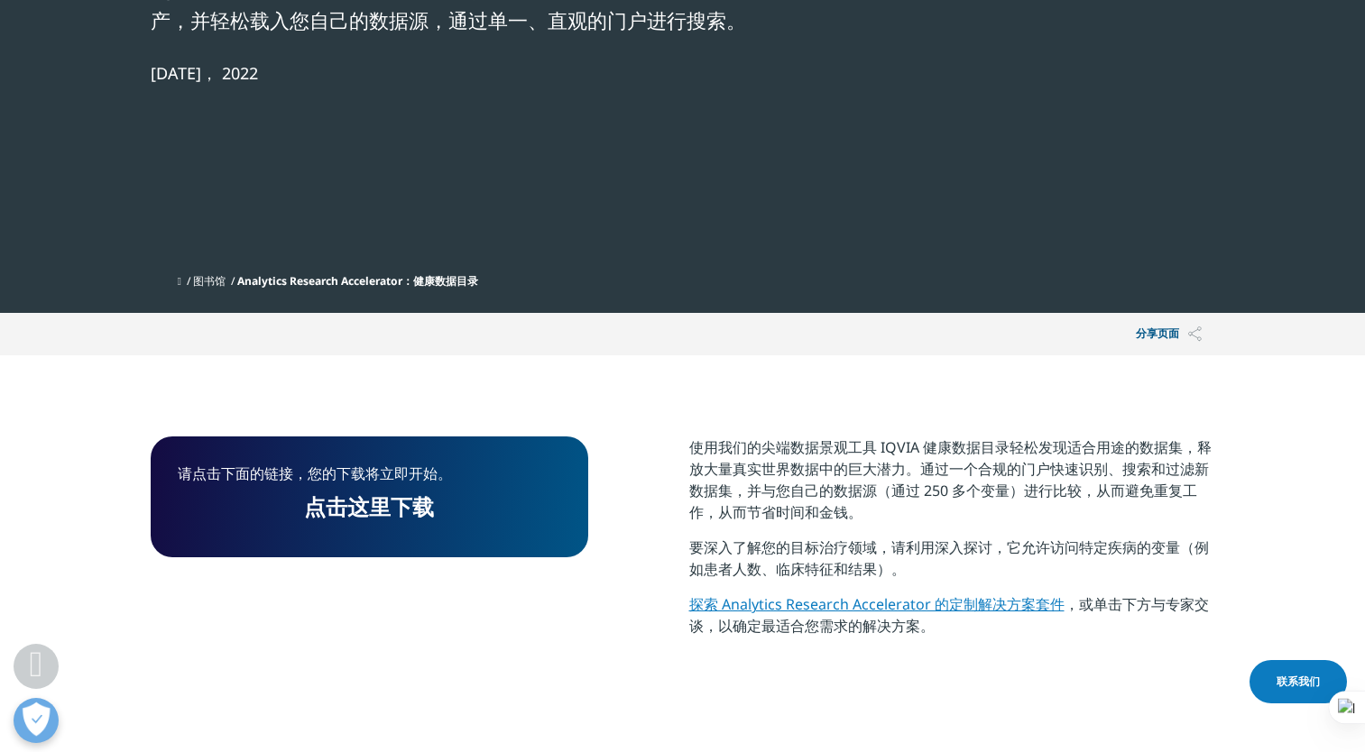
click at [343, 477] on p "请点击下面的链接，您的下载将立即开始。" at bounding box center [369, 480] width 383 height 33
click at [404, 507] on link "点击这里下载" at bounding box center [369, 507] width 130 height 30
click at [373, 514] on link "点击这里下载" at bounding box center [369, 507] width 130 height 30
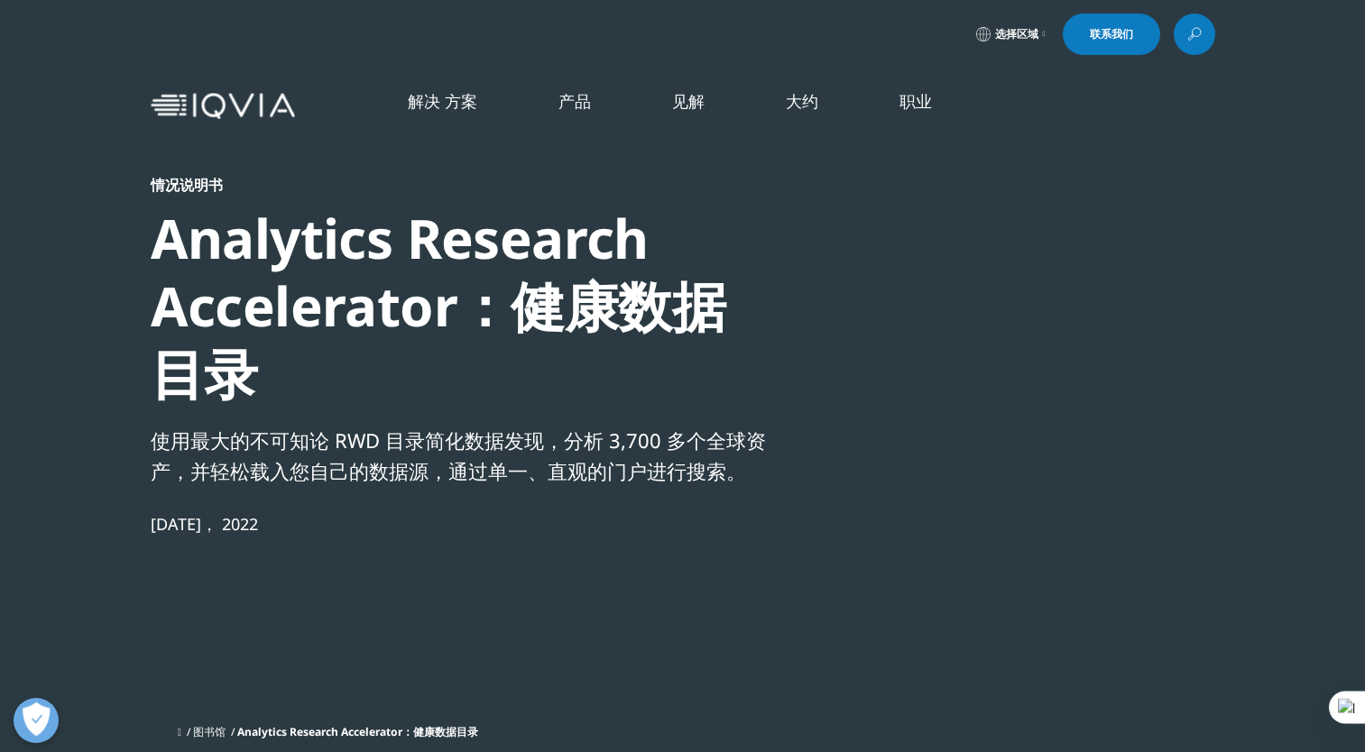
scroll to position [308, 0]
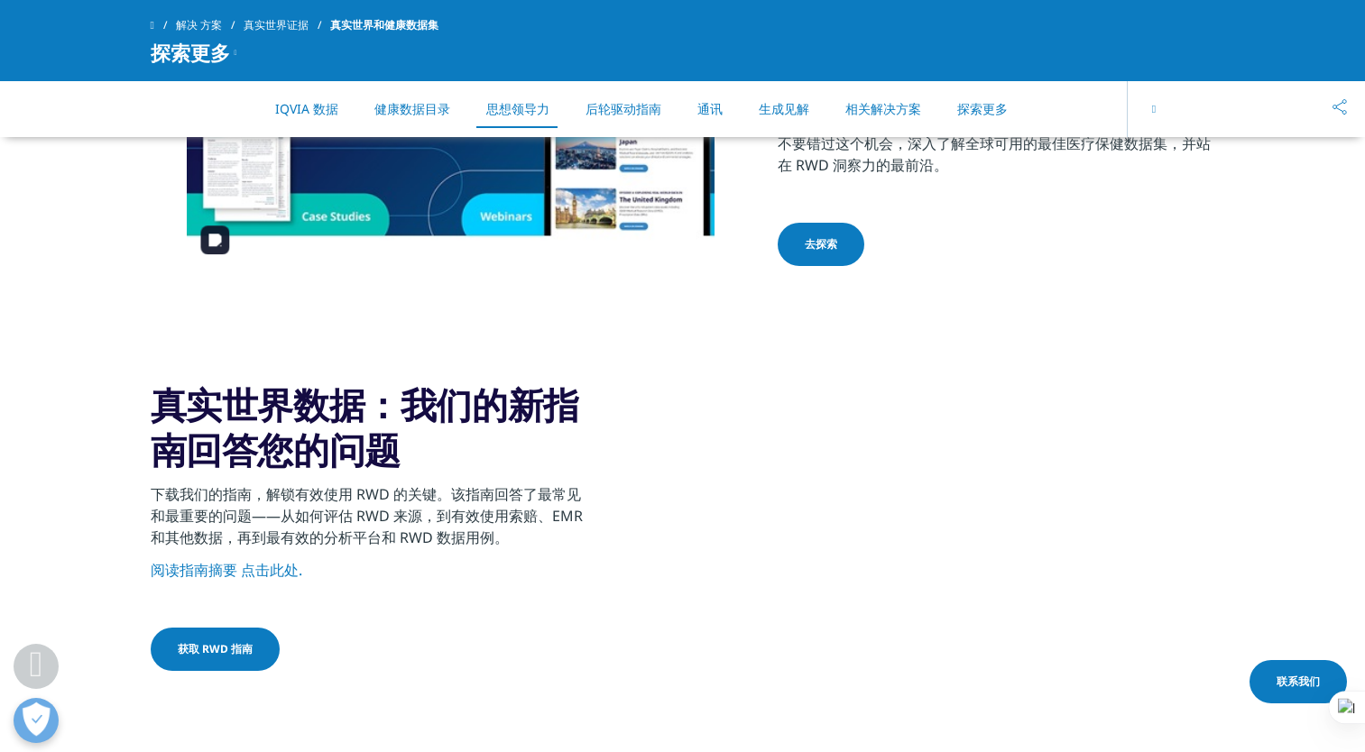
click at [407, 109] on link "健康数据目录" at bounding box center [412, 108] width 76 height 17
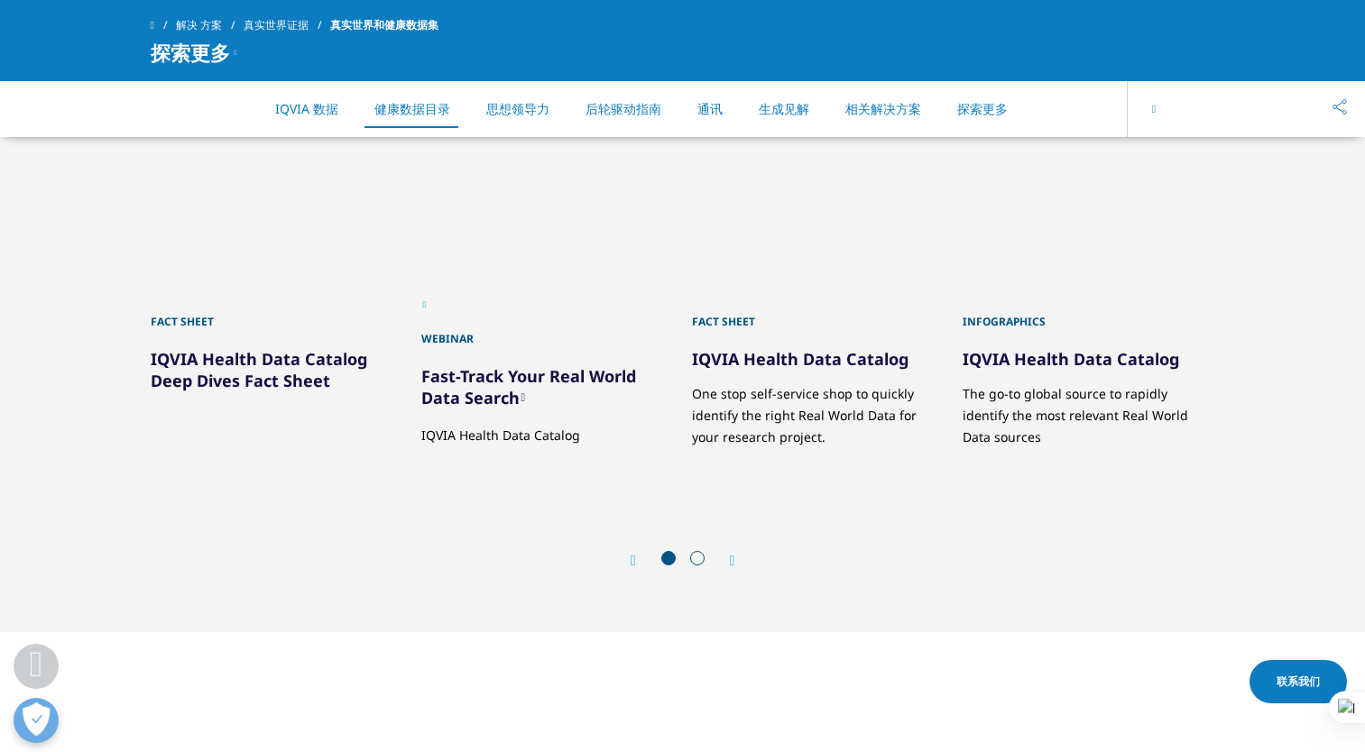
scroll to position [2008, 0]
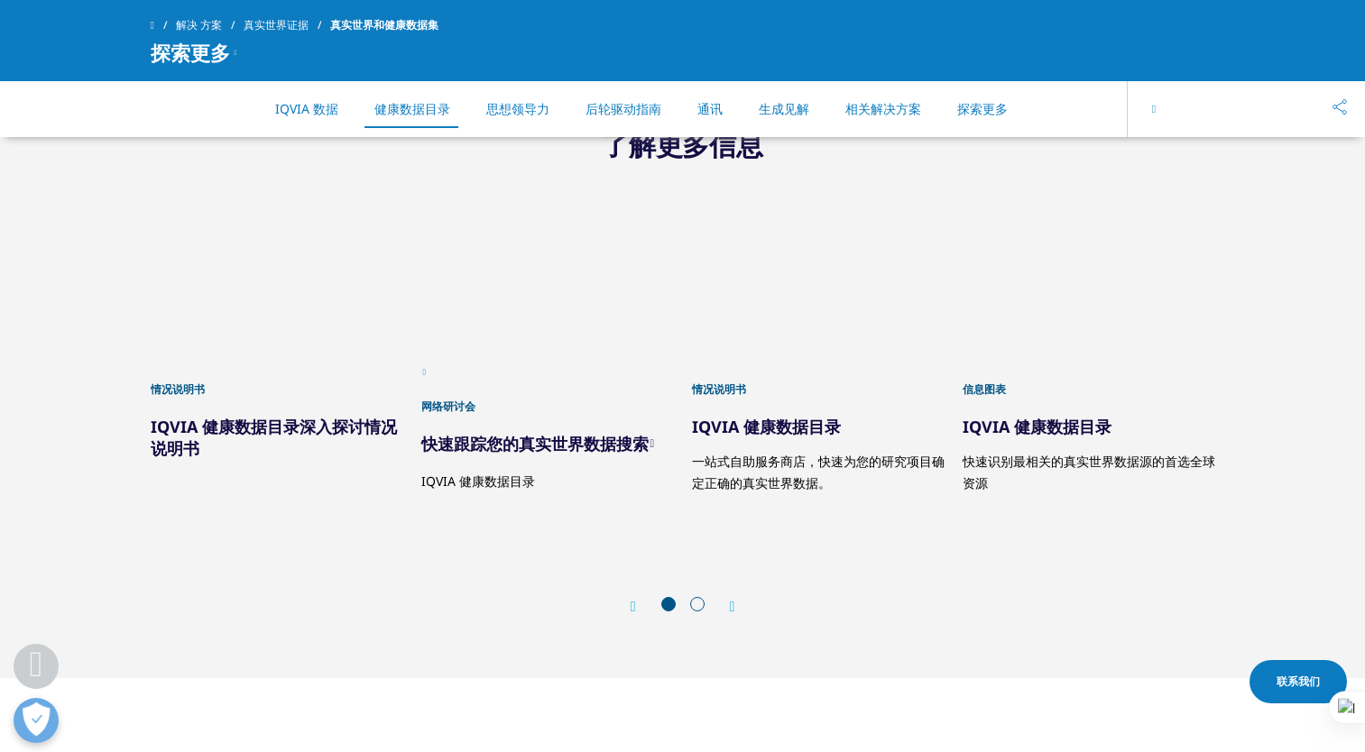
click at [731, 607] on icon "下一张幻灯片" at bounding box center [732, 607] width 5 height 14
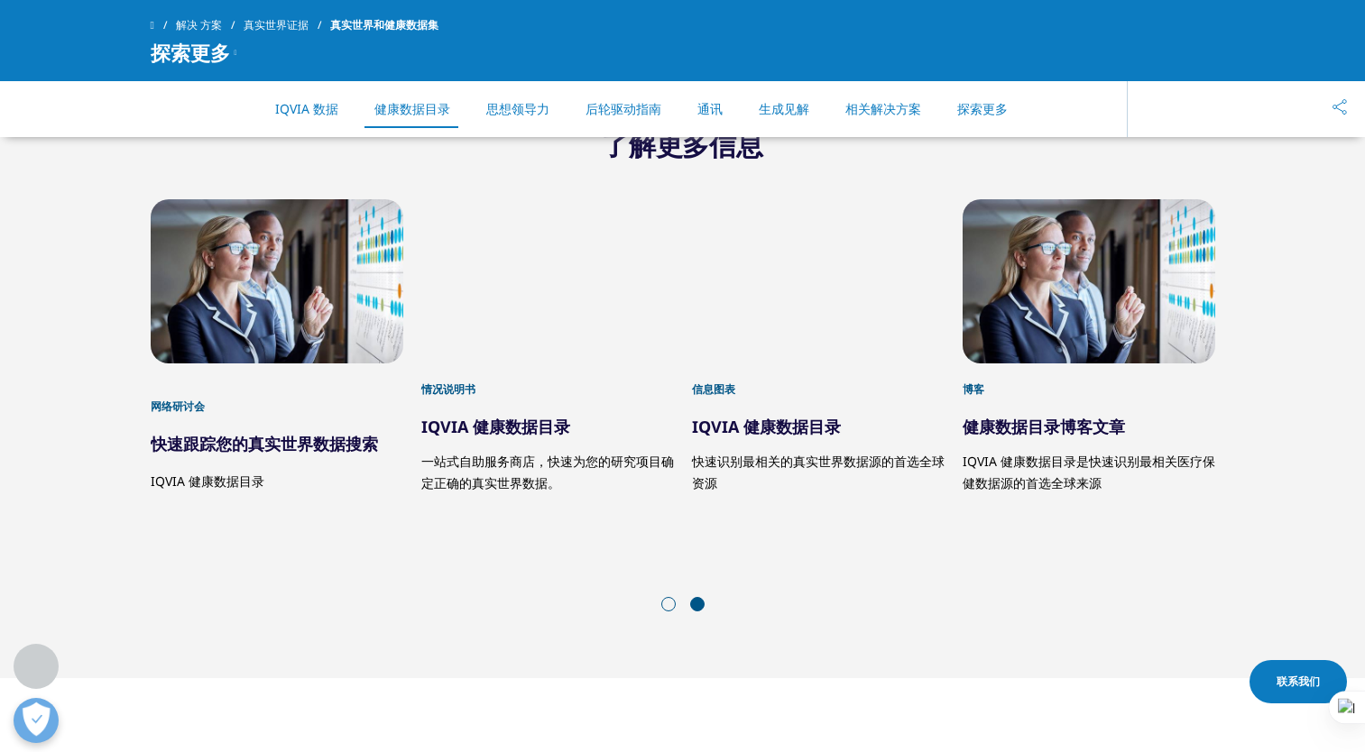
click at [785, 287] on div "4 / 5" at bounding box center [818, 281] width 253 height 164
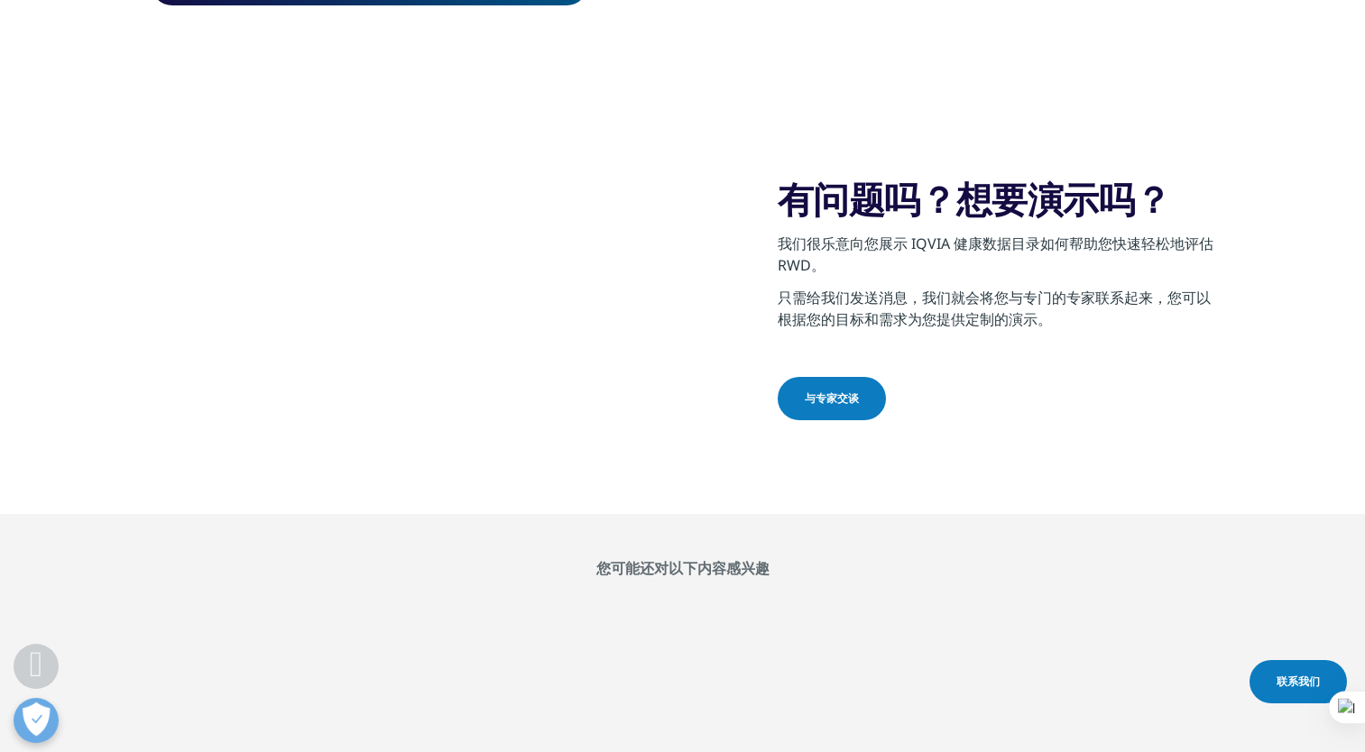
scroll to position [812, 0]
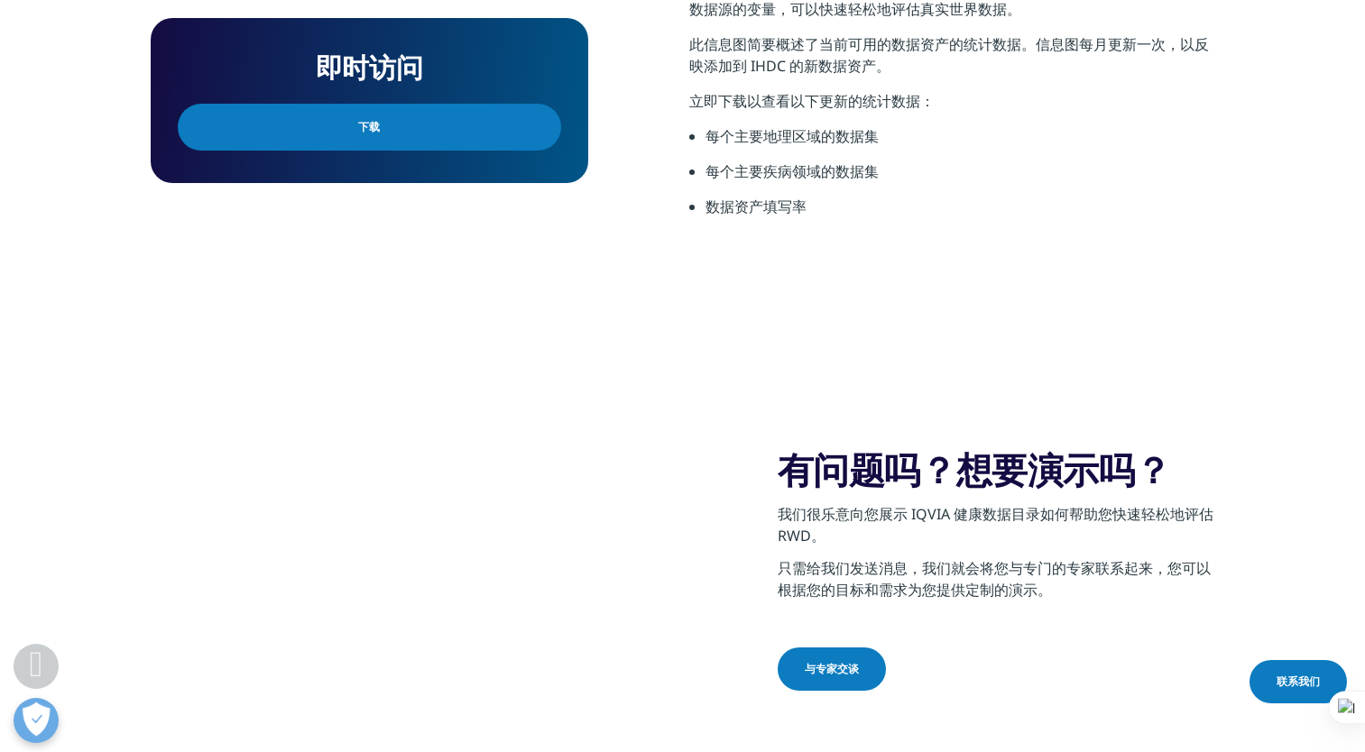
click at [453, 155] on div "即时访问 下载" at bounding box center [369, 100] width 437 height 165
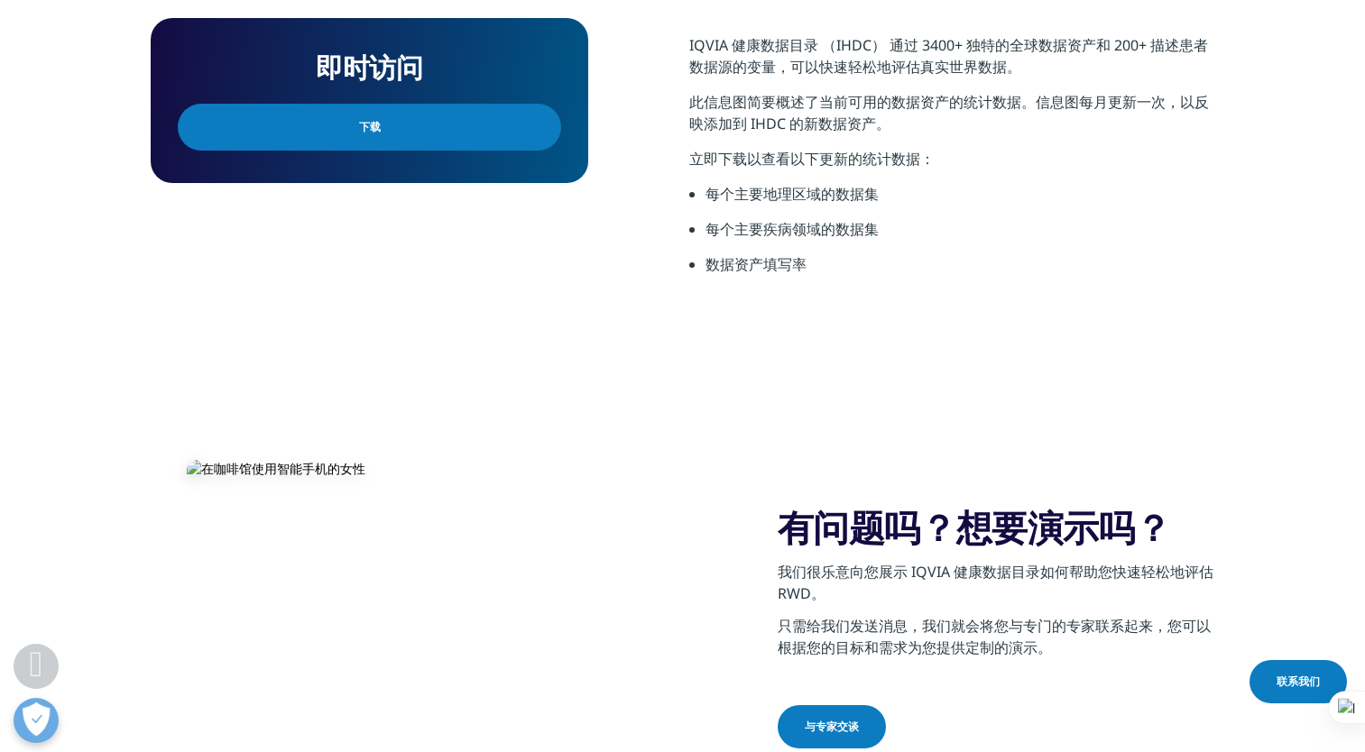
click at [466, 141] on link "下载" at bounding box center [369, 127] width 383 height 47
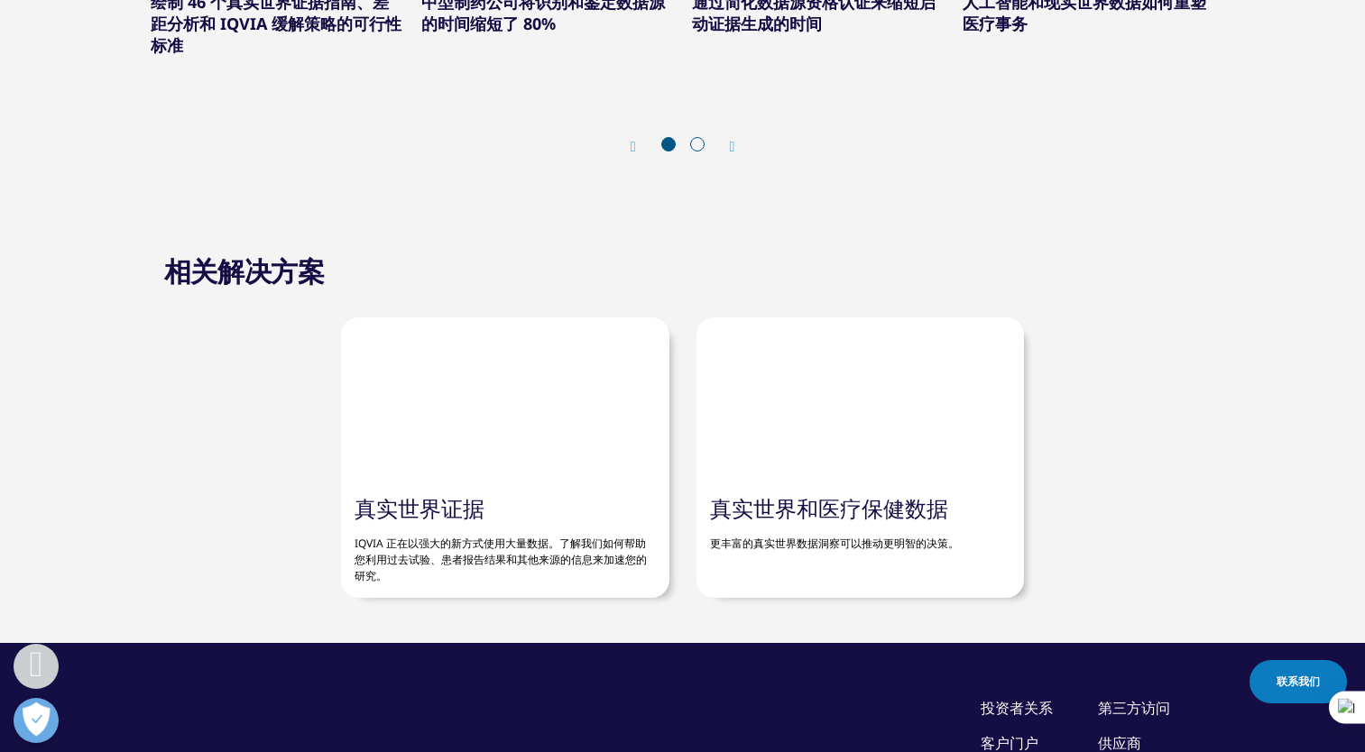
scroll to position [2277, 0]
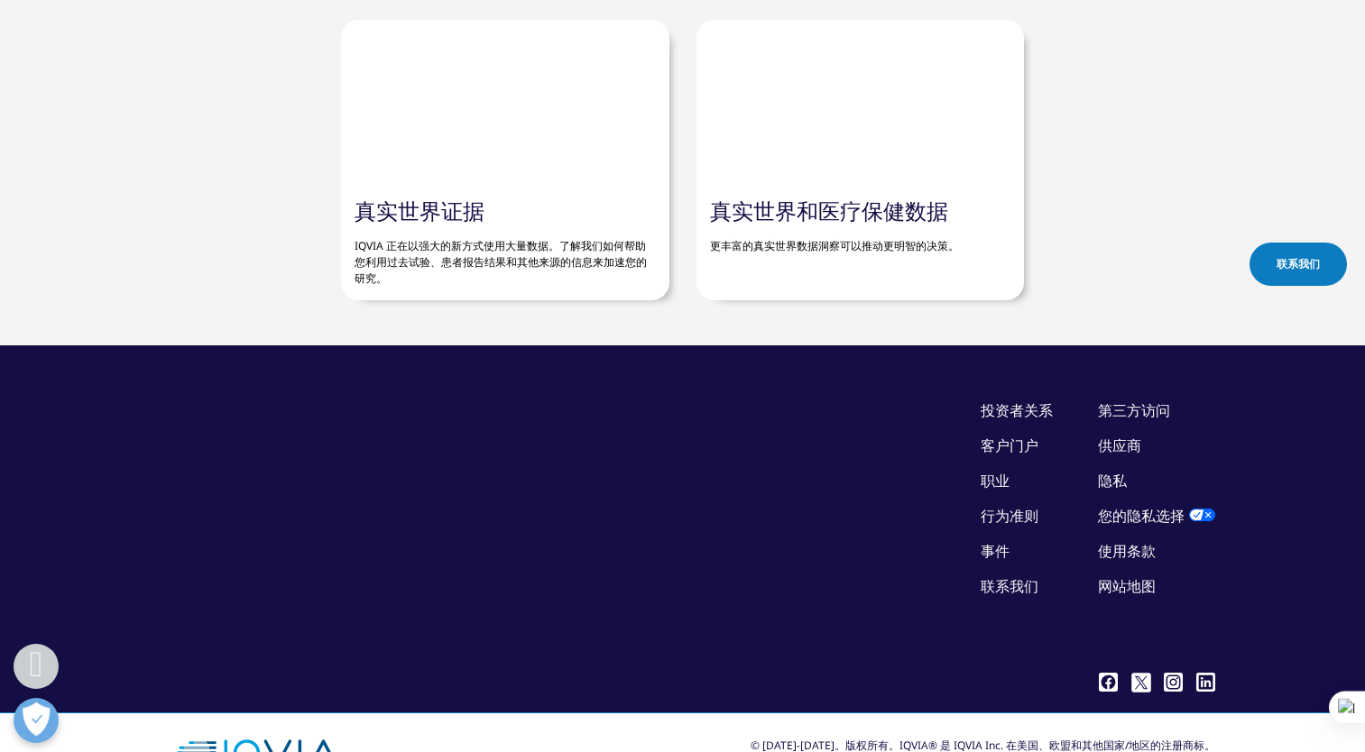
click at [880, 196] on link "真实世界和医疗保健数据" at bounding box center [829, 211] width 238 height 30
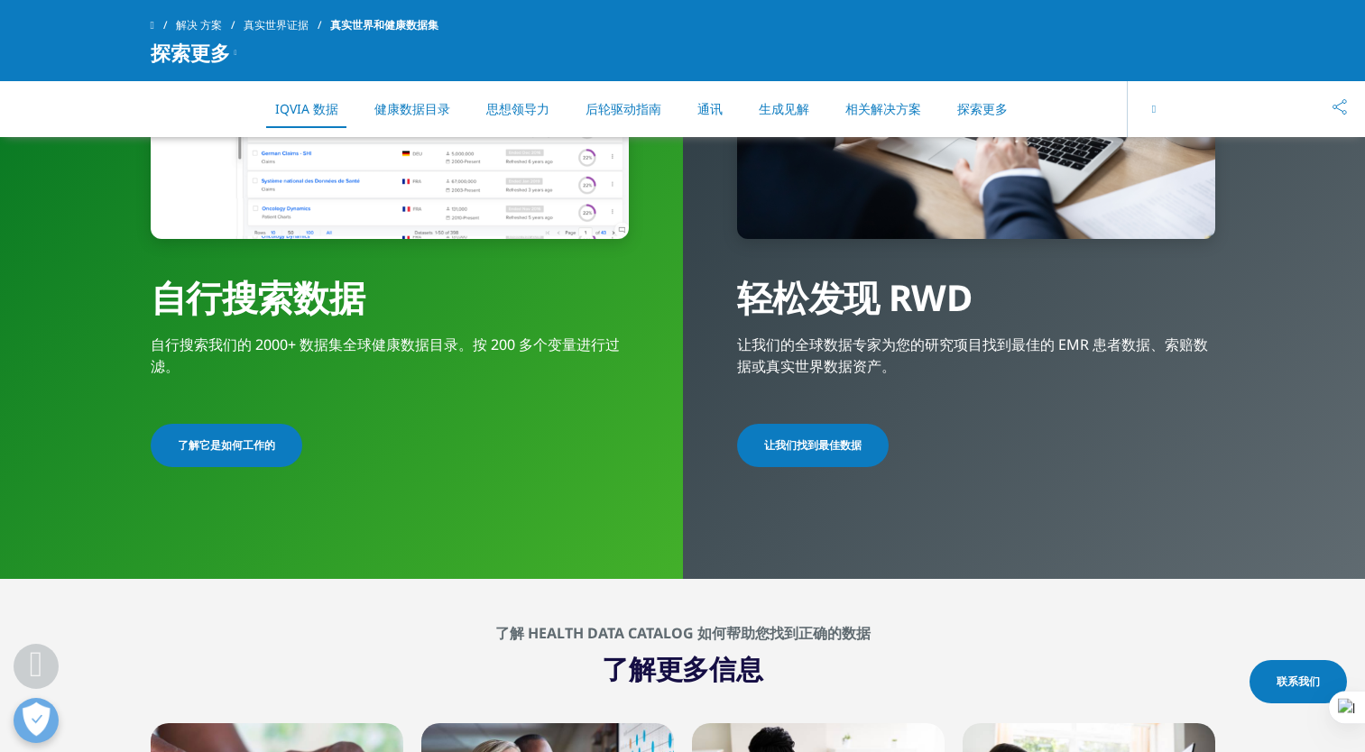
scroll to position [1443, 0]
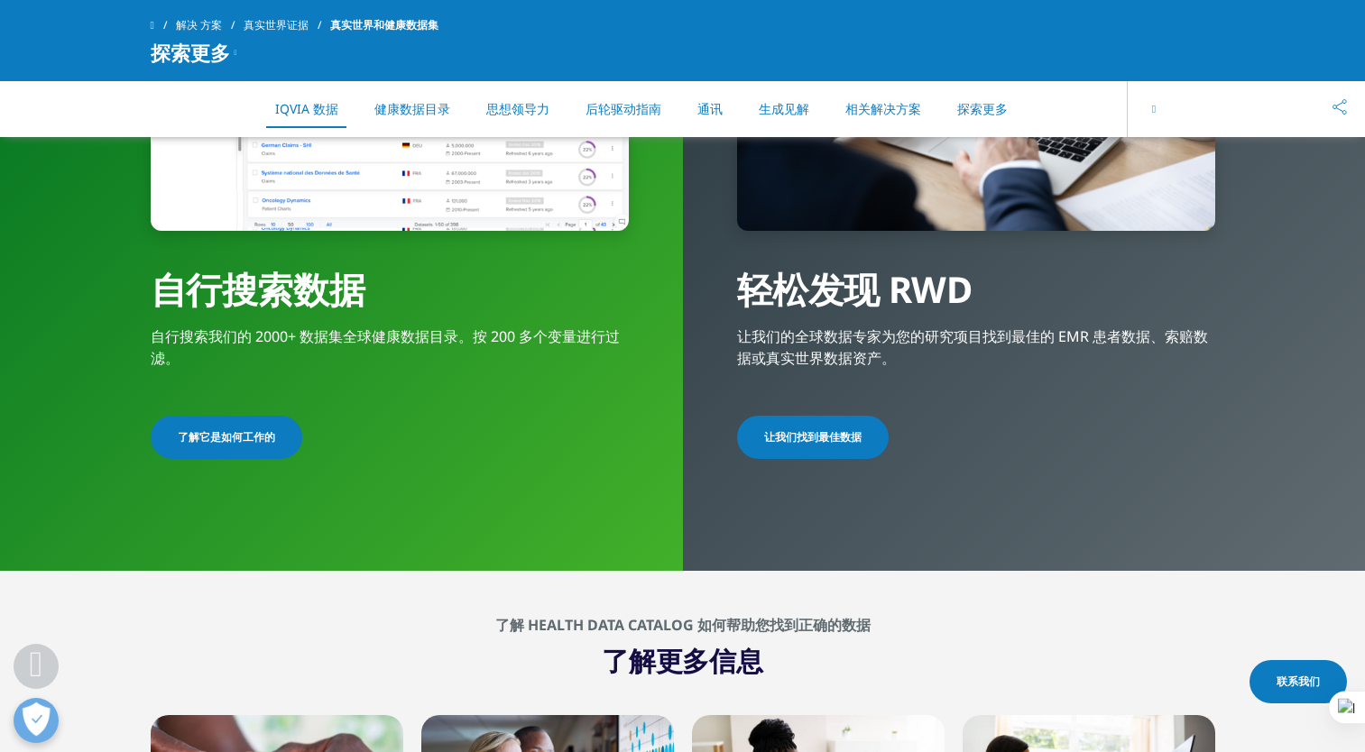
click at [324, 307] on div "自行搜索数据" at bounding box center [390, 271] width 478 height 81
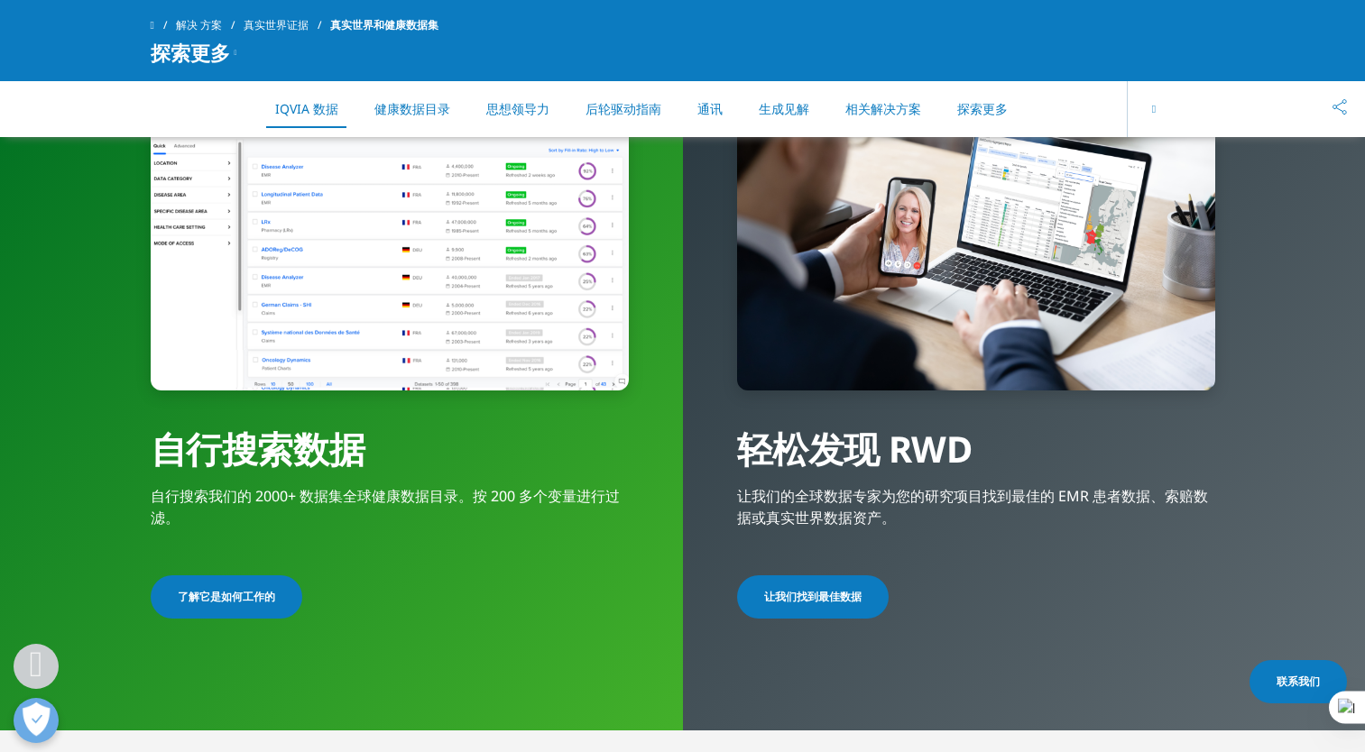
scroll to position [1263, 0]
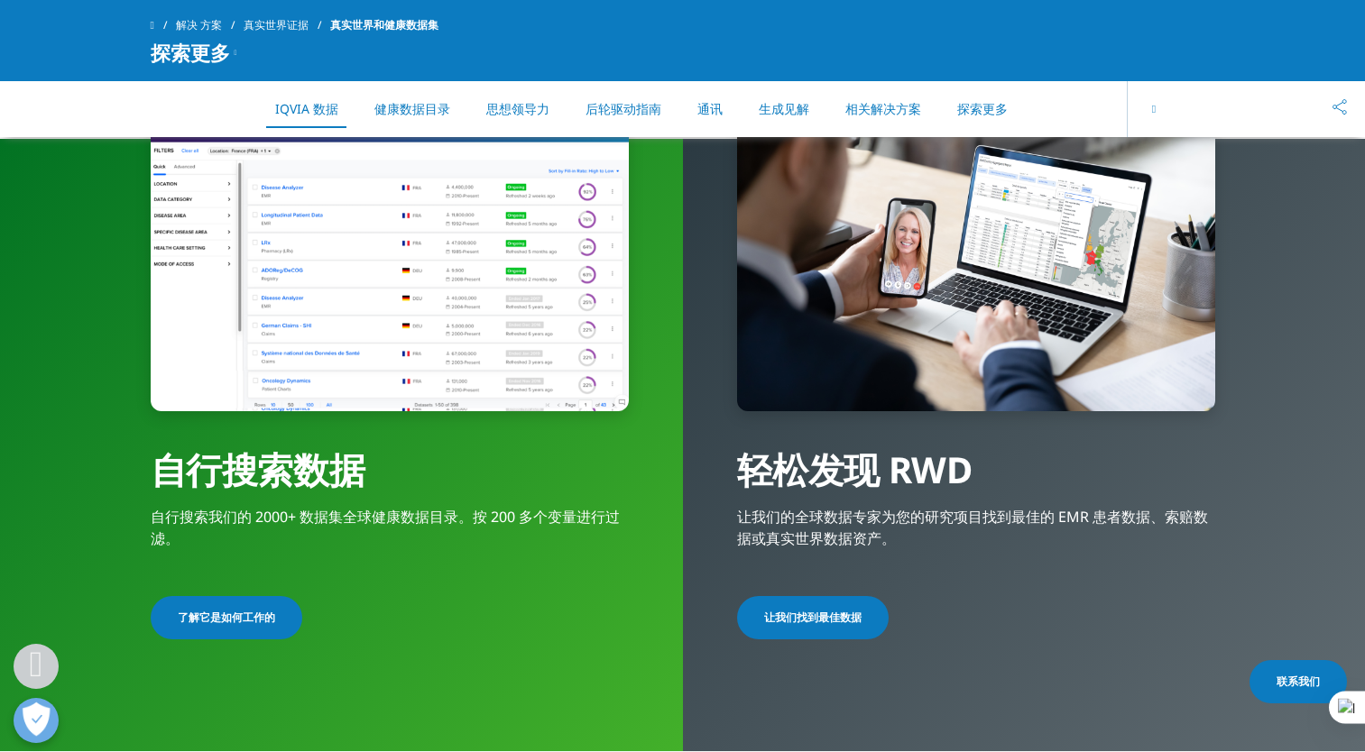
click at [238, 630] on link "了解它是如何工作的" at bounding box center [227, 617] width 152 height 43
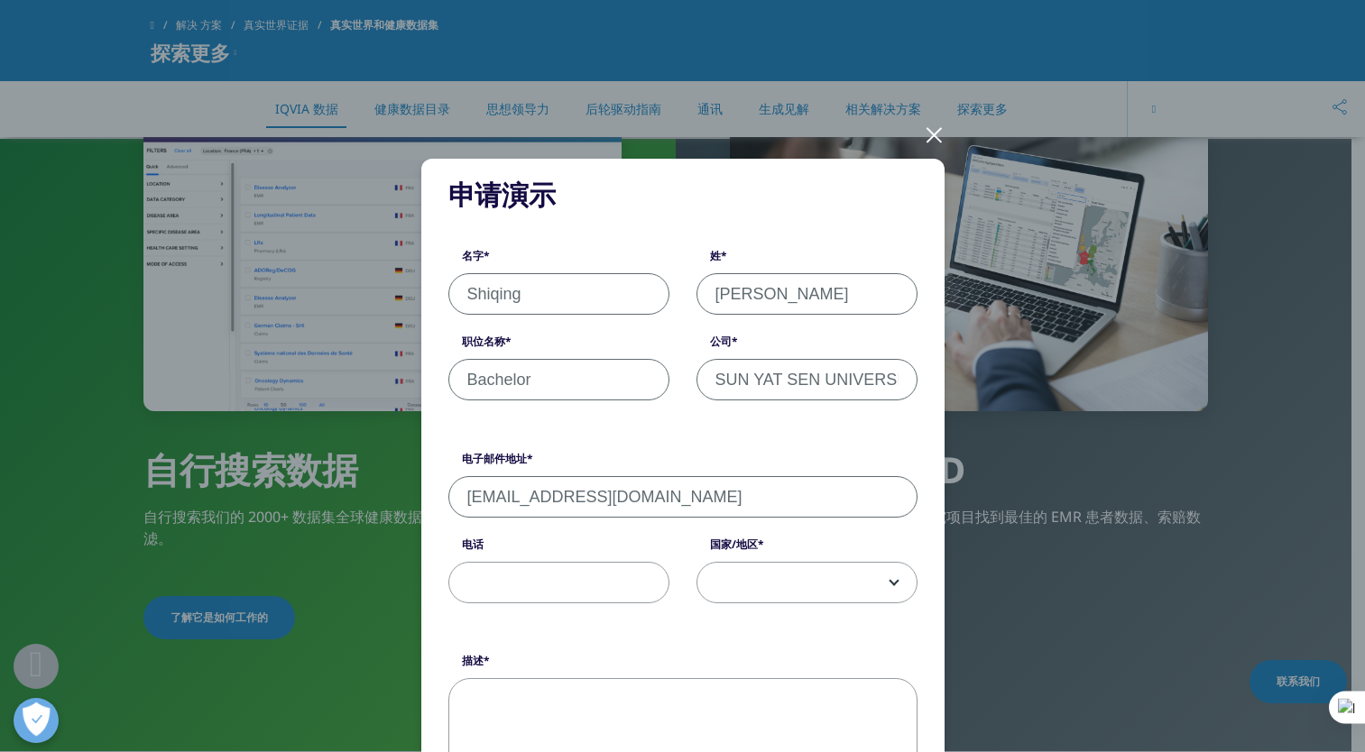
scroll to position [0, 0]
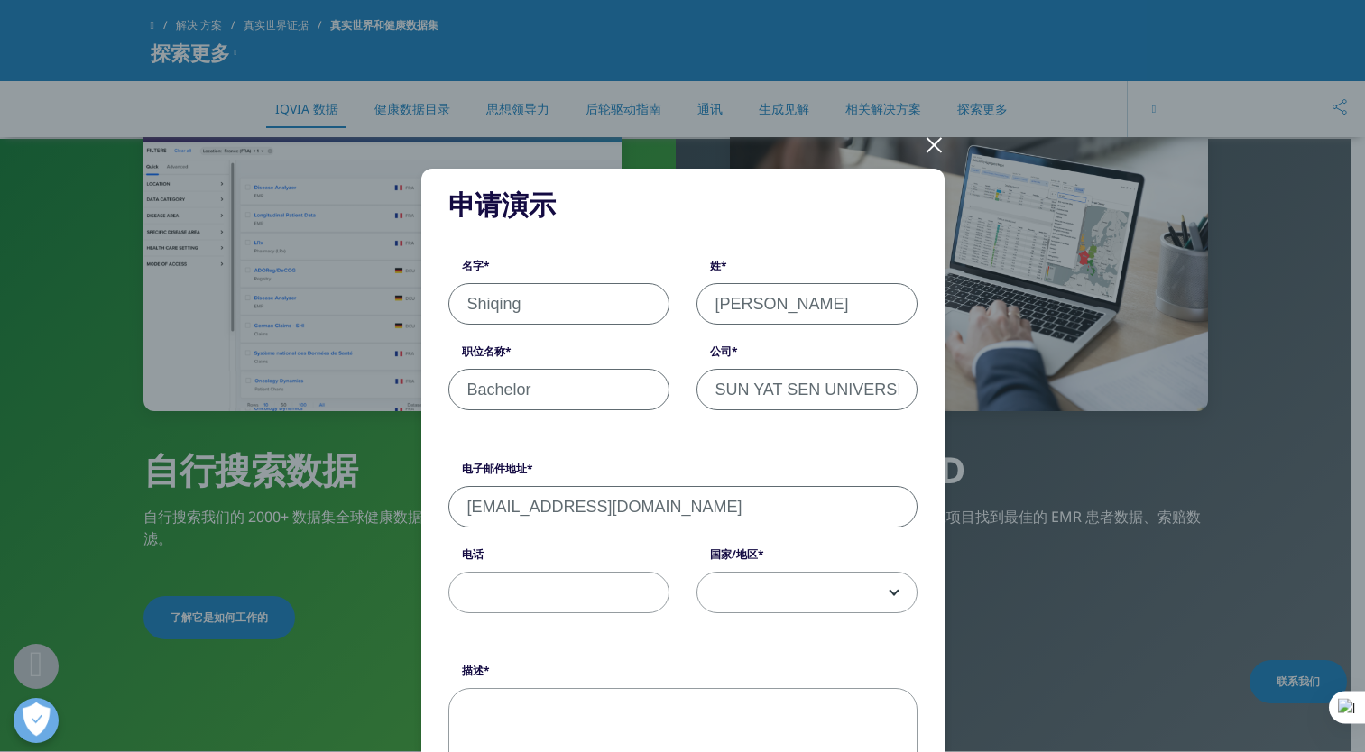
click at [924, 147] on div at bounding box center [934, 144] width 21 height 50
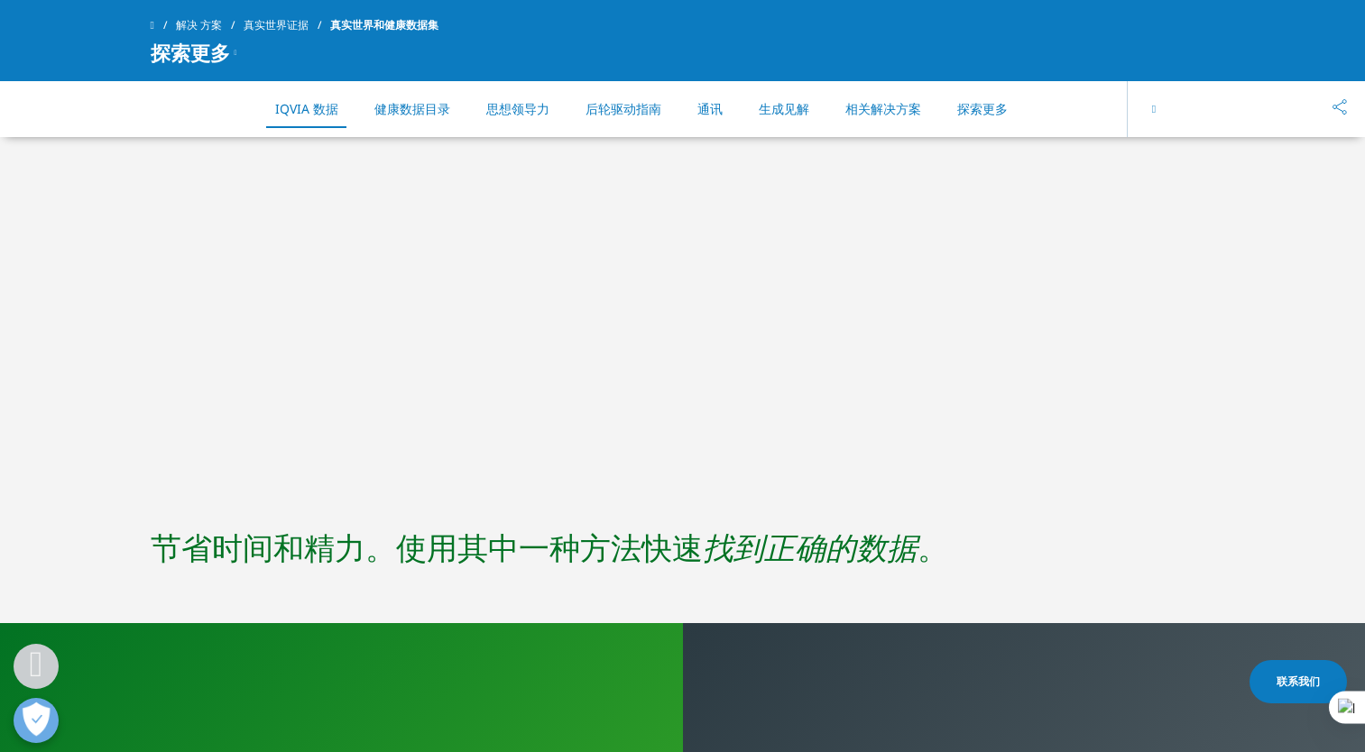
scroll to position [812, 0]
